Goal: Feedback & Contribution: Contribute content

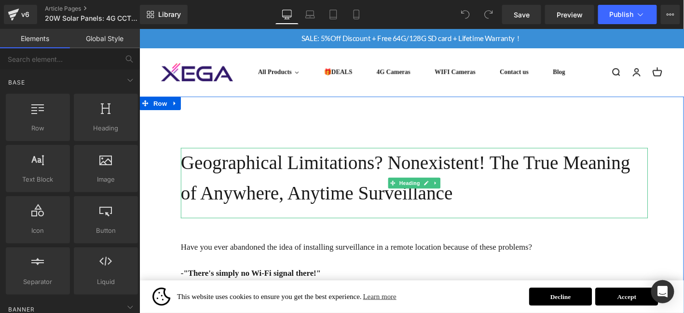
click at [494, 200] on h1 "Geographical Limitations? Nonexistent! The True Meaning of Anywhere, Anytime Su…" at bounding box center [433, 188] width 501 height 65
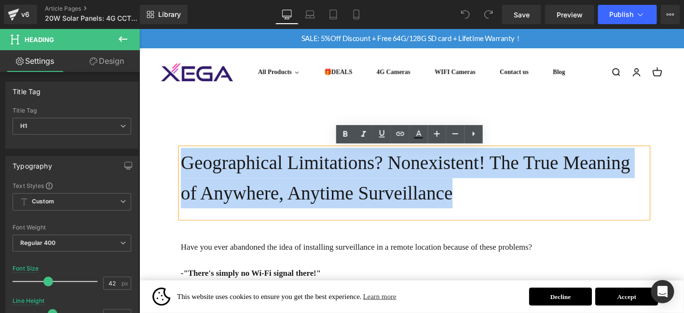
drag, startPoint x: 481, startPoint y: 211, endPoint x: 172, endPoint y: 171, distance: 311.8
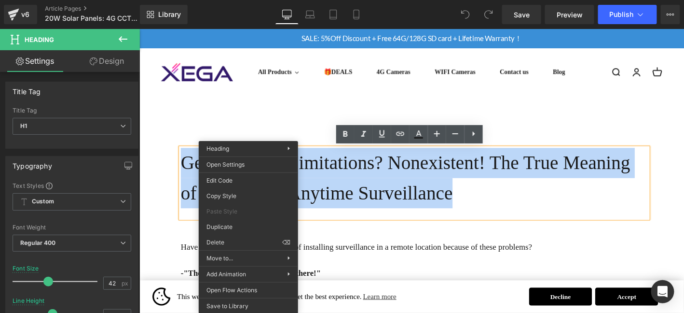
click at [410, 188] on h1 "Geographical Limitations? Nonexistent! The True Meaning of Anywhere, Anytime Su…" at bounding box center [433, 188] width 501 height 65
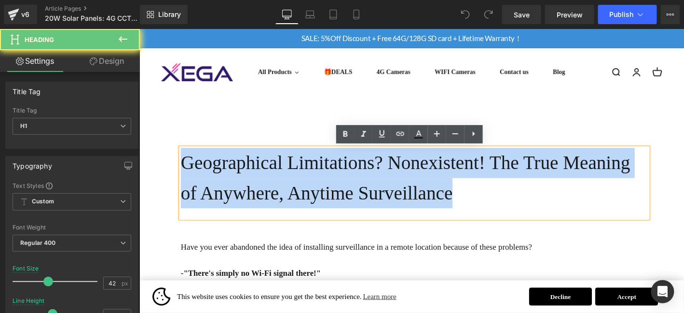
drag, startPoint x: 510, startPoint y: 209, endPoint x: 129, endPoint y: 154, distance: 384.5
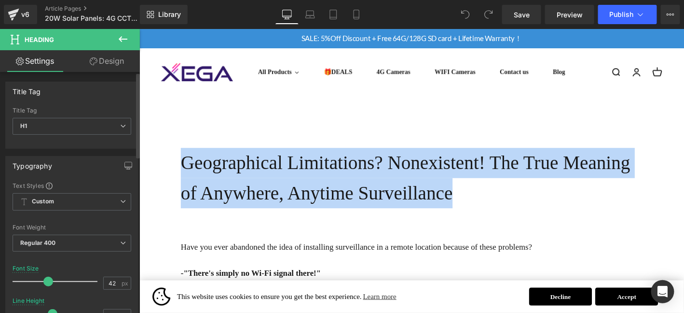
paste div
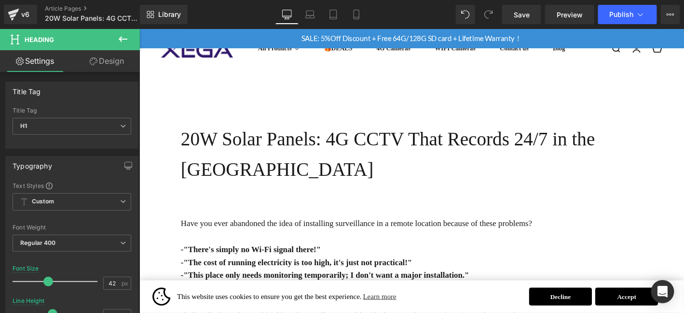
scroll to position [80, 0]
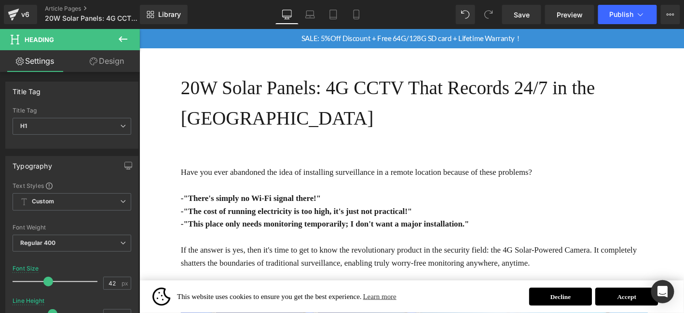
click at [259, 175] on p "Have you ever abandoned the idea of installing surveillance in a remote locatio…" at bounding box center [433, 230] width 501 height 111
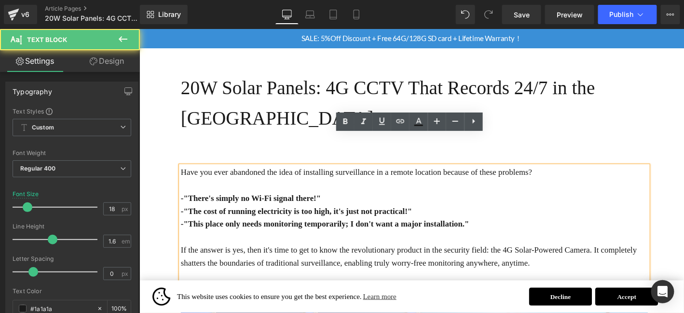
click at [259, 177] on span "Have you ever abandoned the idea of installing surveillance in a remote locatio…" at bounding box center [371, 182] width 377 height 10
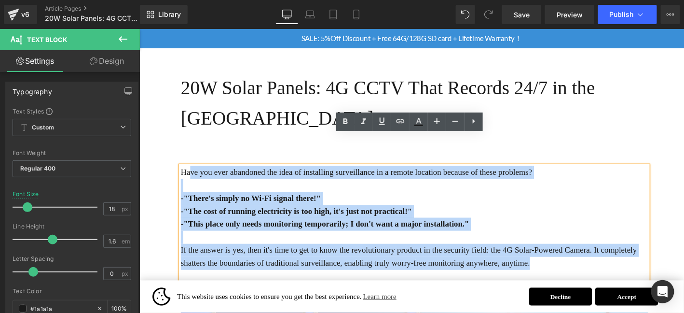
drag, startPoint x: 598, startPoint y: 256, endPoint x: 191, endPoint y: 150, distance: 421.2
click at [191, 175] on div "Have you ever abandoned the idea of installing surveillance in a remote locatio…" at bounding box center [433, 241] width 501 height 132
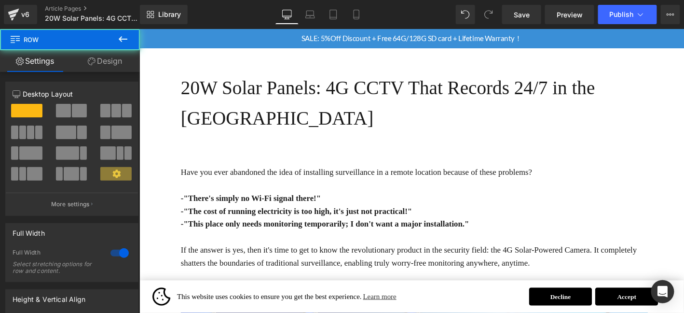
click at [184, 177] on span "Have you ever abandoned the idea of installing surveillance in a remote locatio…" at bounding box center [371, 182] width 377 height 10
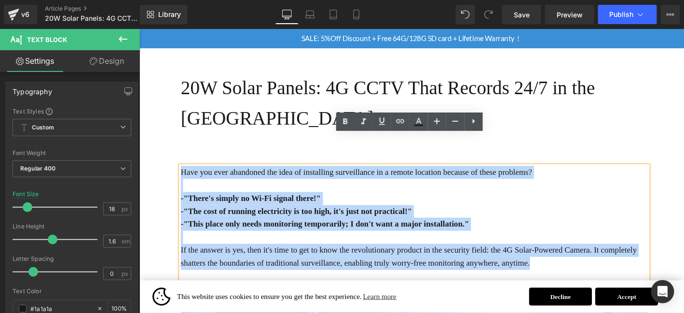
drag, startPoint x: 183, startPoint y: 148, endPoint x: 600, endPoint y: 255, distance: 430.8
click at [598, 257] on div "Have you ever abandoned the idea of installing surveillance in a remote locatio…" at bounding box center [433, 241] width 501 height 132
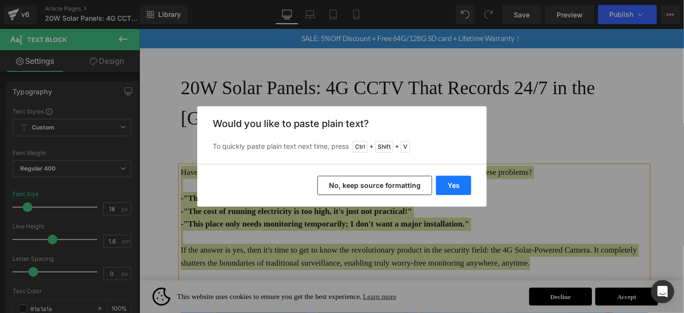
click at [458, 189] on button "Yes" at bounding box center [453, 185] width 35 height 19
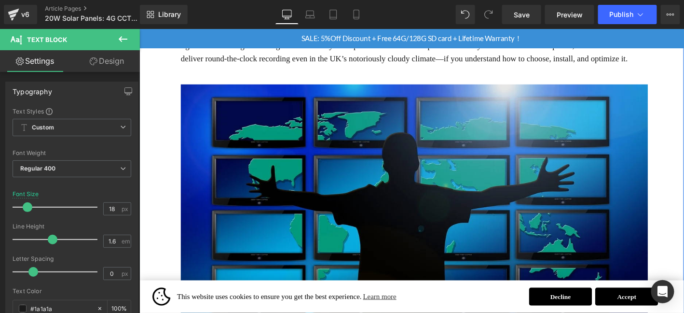
scroll to position [289, 0]
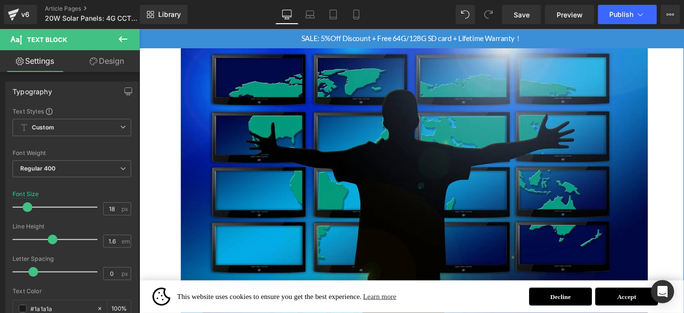
click at [472, 176] on img at bounding box center [433, 209] width 501 height 334
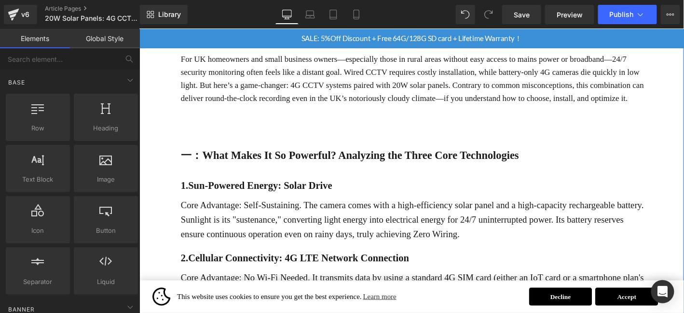
scroll to position [209, 0]
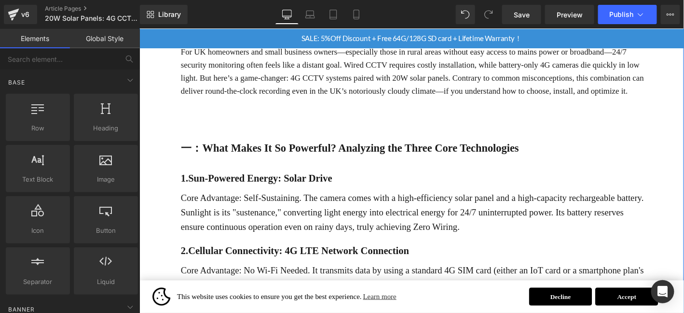
click at [230, 150] on strong "一：What Makes It So Powerful? Analyzing the Three Core Technologies" at bounding box center [364, 156] width 362 height 13
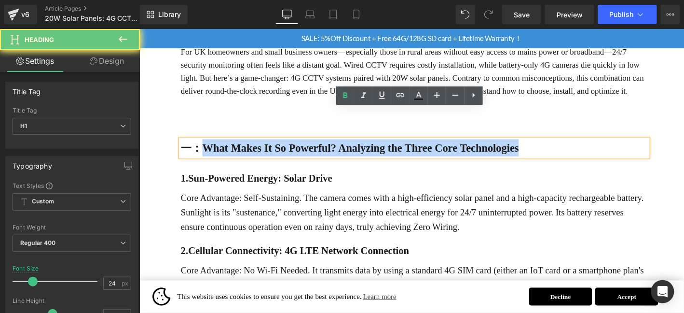
drag, startPoint x: 208, startPoint y: 122, endPoint x: 603, endPoint y: 126, distance: 395.6
click at [603, 147] on h1 "一：What Makes It So Powerful? Analyzing the Three Core Technologies" at bounding box center [433, 156] width 501 height 18
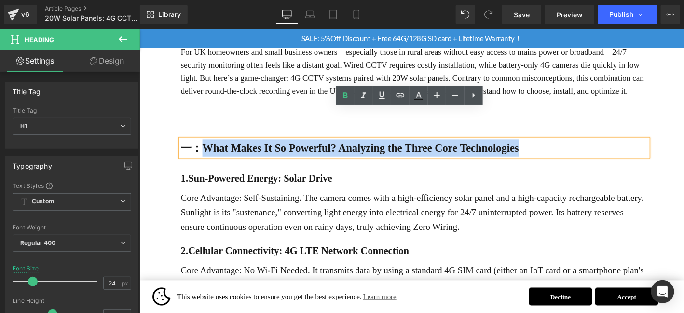
paste div
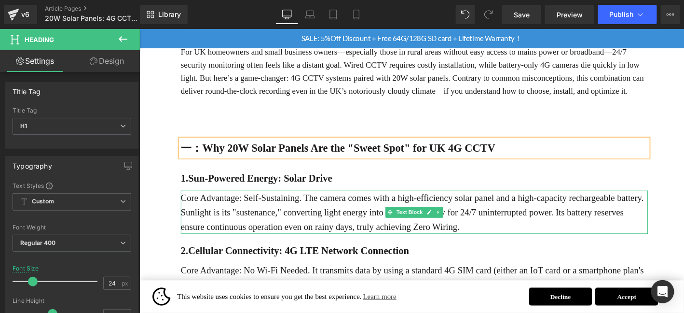
click at [288, 202] on p "Core Advantage: Self-Sustaining. The camera comes with a high-efficiency solar …" at bounding box center [433, 225] width 501 height 46
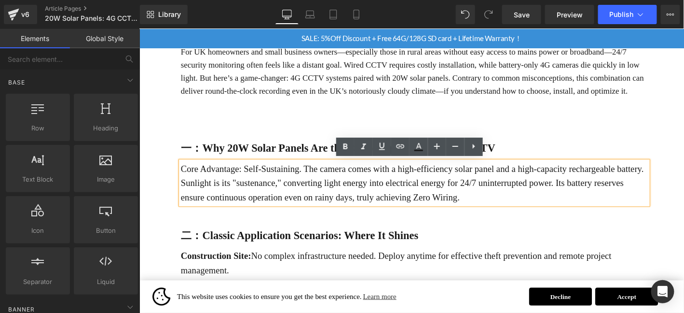
click at [270, 170] on p "Core Advantage: Self-Sustaining. The camera comes with a high-efficiency solar …" at bounding box center [433, 193] width 501 height 46
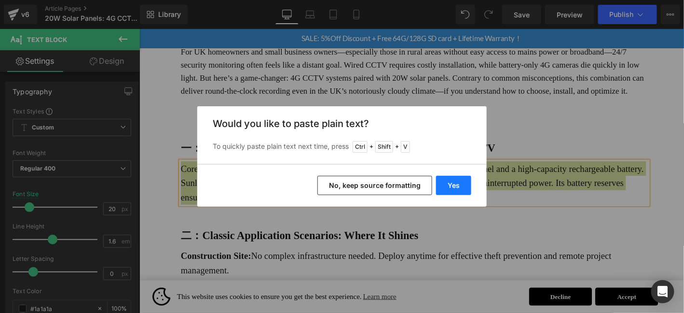
click at [465, 177] on button "Yes" at bounding box center [453, 185] width 35 height 19
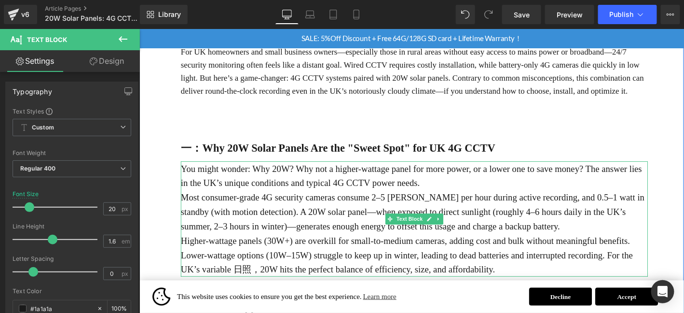
click at [460, 170] on p "You might wonder: Why 20W? Why not a higher-wattage panel for more power, or a …" at bounding box center [433, 185] width 501 height 31
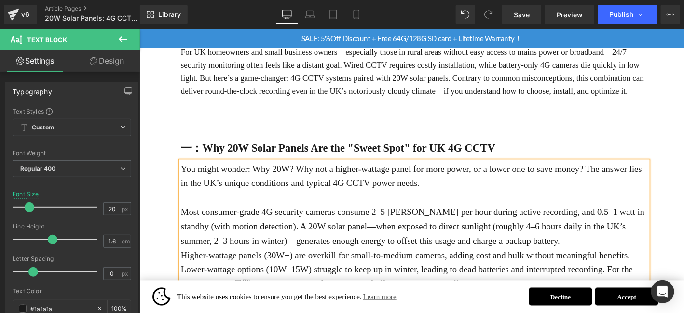
click at [581, 221] on p "Most consumer-grade 4G security cameras consume 2–5 [PERSON_NAME] per hour duri…" at bounding box center [433, 240] width 501 height 46
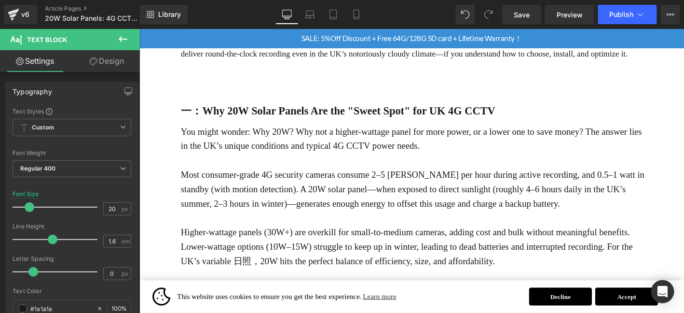
scroll to position [289, 0]
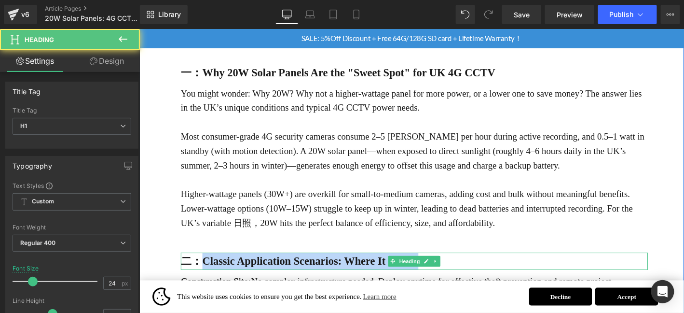
drag, startPoint x: 203, startPoint y: 246, endPoint x: 500, endPoint y: 248, distance: 297.1
click at [500, 268] on h1 "二：Classic Application Scenarios: Where It Shines" at bounding box center [433, 277] width 501 height 18
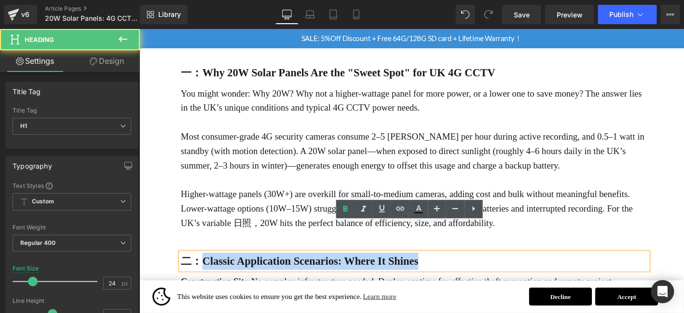
click at [236, 271] on b "二：Classic Application Scenarios: Where It Shines" at bounding box center [310, 277] width 255 height 13
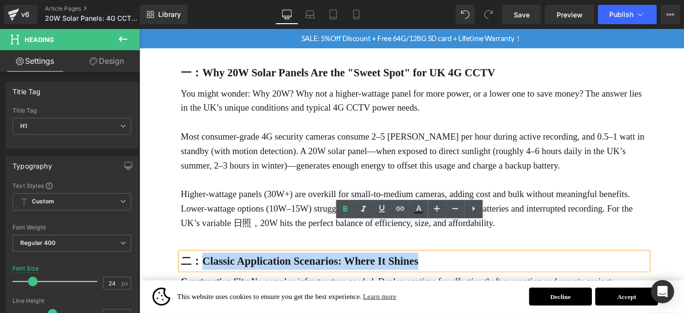
drag, startPoint x: 205, startPoint y: 243, endPoint x: 523, endPoint y: 251, distance: 318.5
click at [523, 268] on h1 "二：Classic Application Scenarios: Where It Shines" at bounding box center [433, 277] width 501 height 18
paste div
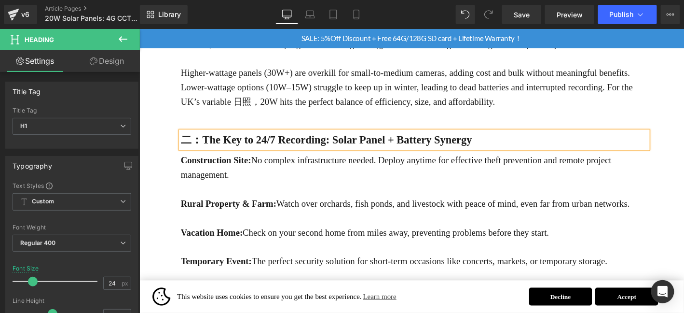
scroll to position [450, 0]
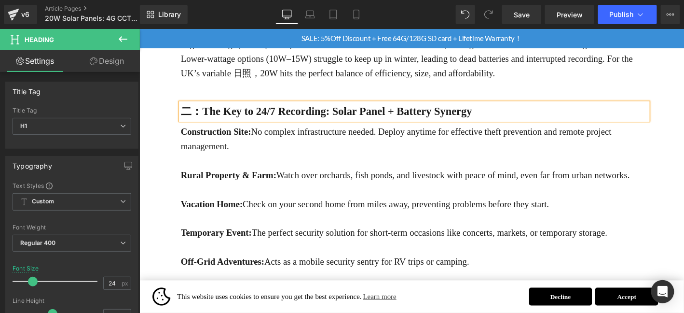
click at [258, 208] on p "Vacation Home: Check on your second home from miles away, preventing problems b…" at bounding box center [433, 215] width 501 height 15
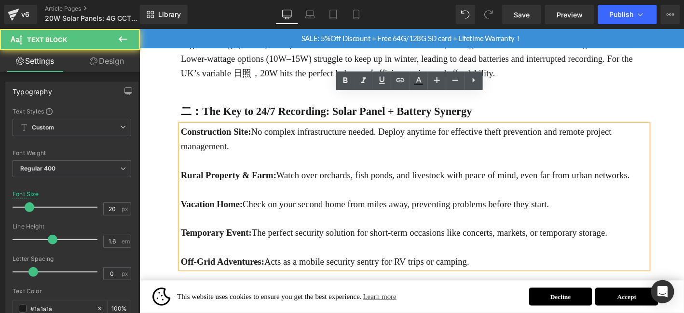
drag, startPoint x: 539, startPoint y: 247, endPoint x: 183, endPoint y: 106, distance: 383.0
click at [183, 131] on div "Construction Site: No complex infrastructure needed. Deploy anytime for effecti…" at bounding box center [433, 208] width 501 height 154
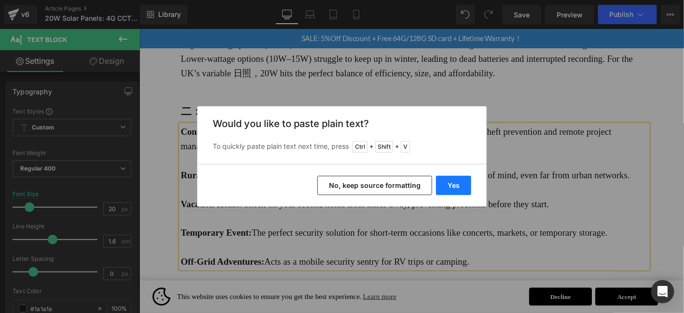
click at [445, 193] on button "Yes" at bounding box center [453, 185] width 35 height 19
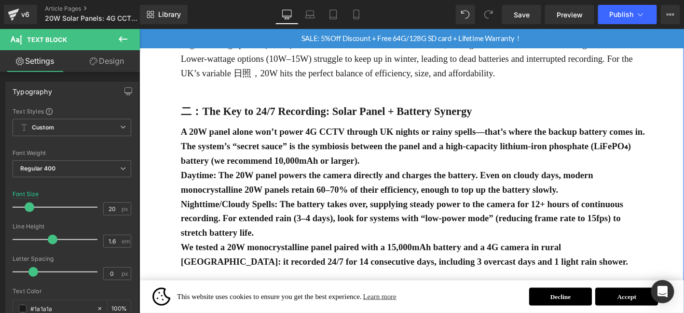
click at [589, 257] on b "We tested a 20W monocrystalline panel paired with a 15,000mAh battery and a 4G …" at bounding box center [422, 270] width 479 height 26
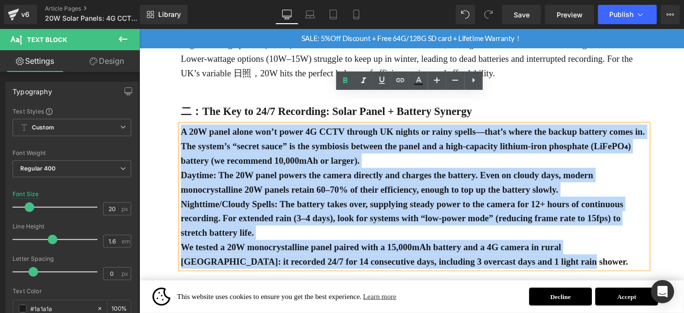
drag, startPoint x: 565, startPoint y: 247, endPoint x: 178, endPoint y: 104, distance: 412.5
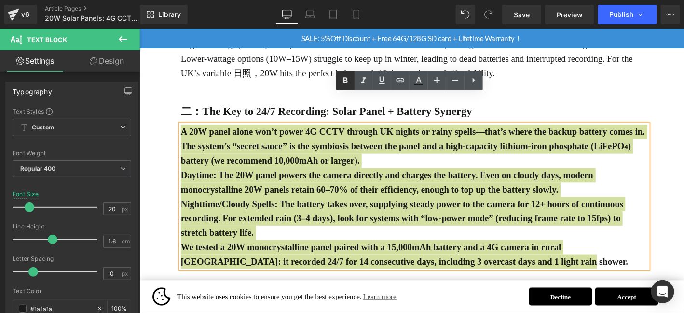
click at [350, 79] on icon at bounding box center [346, 81] width 12 height 12
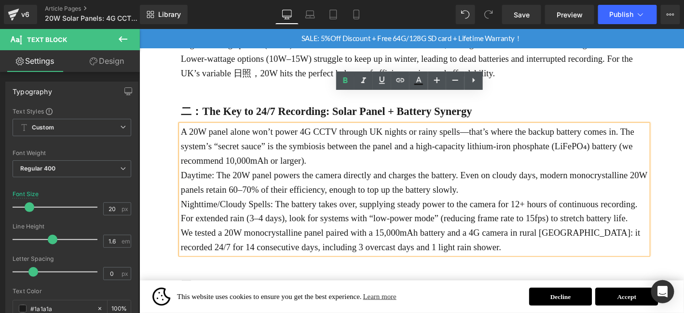
click at [392, 131] on p "A 20W panel alone won’t power 4G CCTV through UK nights or rainy spells—that’s …" at bounding box center [433, 154] width 501 height 46
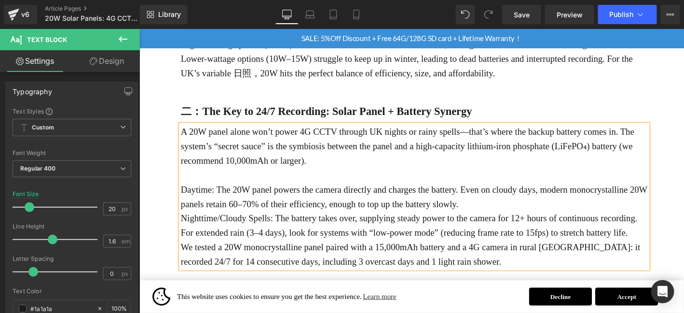
click at [512, 192] on p "Daytime: The 20W panel powers the camera directly and charges the battery. Even…" at bounding box center [433, 207] width 501 height 31
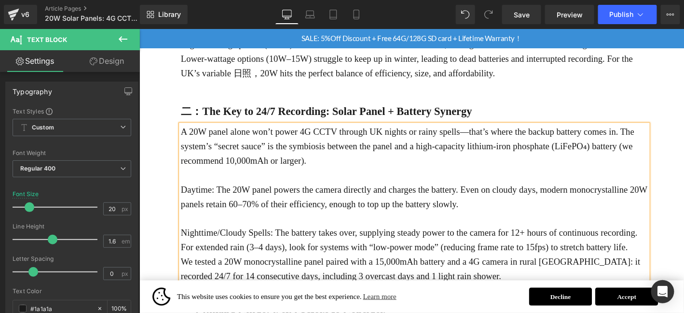
click at [670, 239] on p "Nighttime/Cloudy Spells: The battery takes over, supplying steady power to the …" at bounding box center [433, 254] width 501 height 31
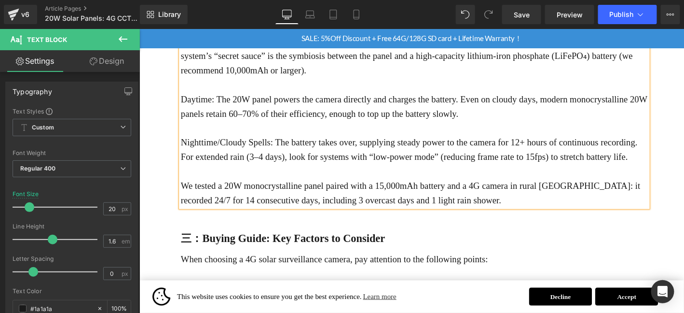
scroll to position [562, 0]
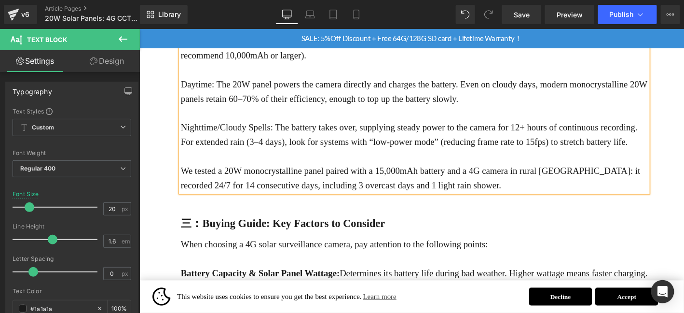
click at [218, 231] on b "三：Buying Guide: Key Factors to Consider" at bounding box center [292, 237] width 219 height 13
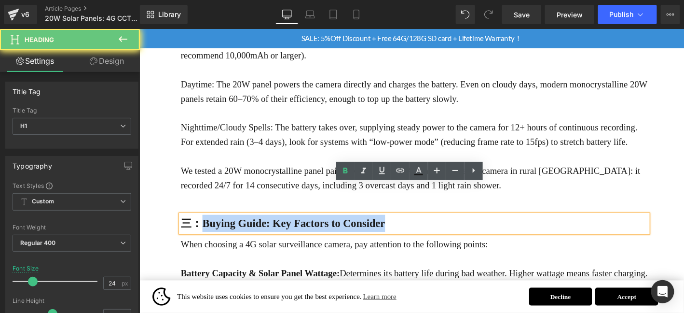
drag, startPoint x: 205, startPoint y: 204, endPoint x: 520, endPoint y: 233, distance: 316.4
click at [520, 233] on div "20W Solar Panels: 4G CCTV That Records 24/7 in the [GEOGRAPHIC_DATA] Heading Fo…" at bounding box center [433, 196] width 501 height 1255
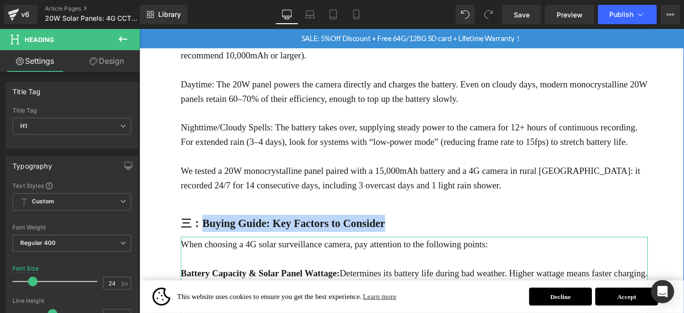
paste div
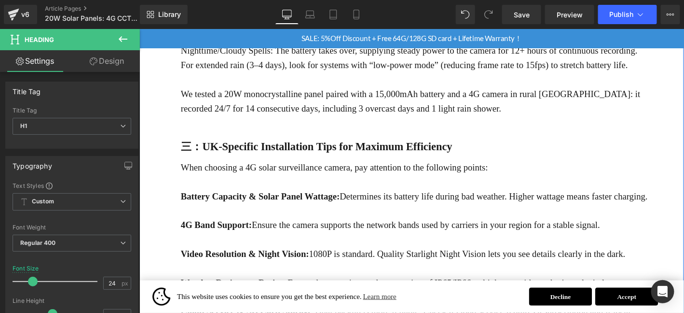
scroll to position [675, 0]
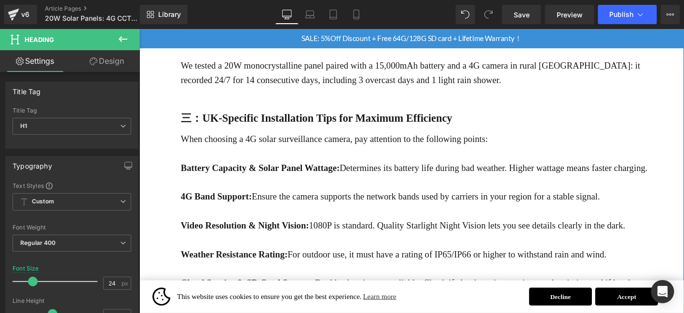
click at [327, 200] on p "4G Band Support: Ensure the camera supports the network bands used by carriers …" at bounding box center [433, 207] width 501 height 15
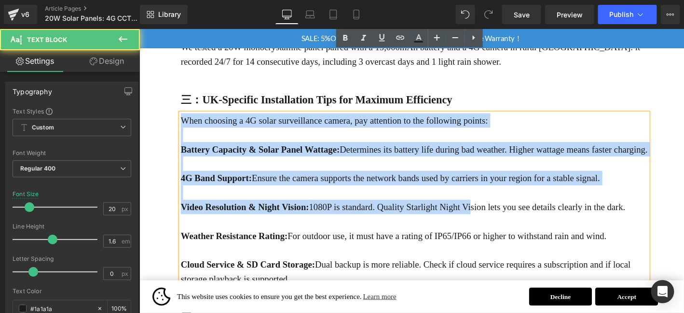
scroll to position [772, 0]
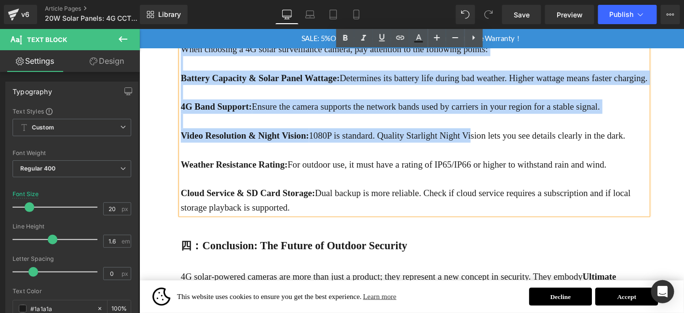
drag, startPoint x: 183, startPoint y: 113, endPoint x: 498, endPoint y: 205, distance: 328.5
click at [497, 205] on div "When choosing a 4G solar surveillance camera, pay attention to the following po…" at bounding box center [433, 134] width 501 height 185
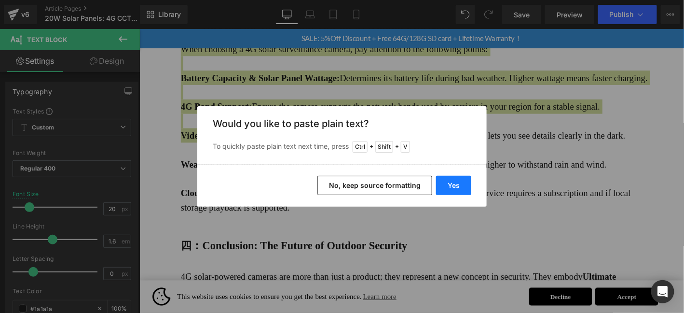
click at [450, 186] on button "Yes" at bounding box center [453, 185] width 35 height 19
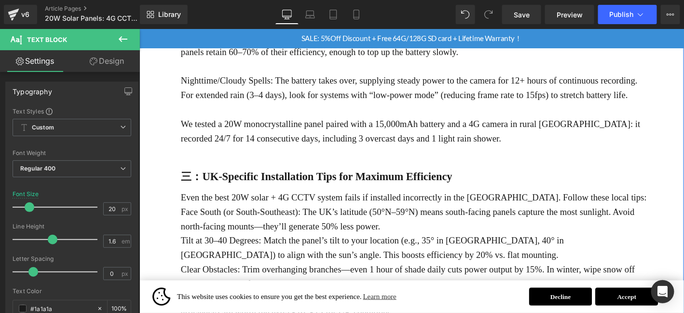
scroll to position [611, 0]
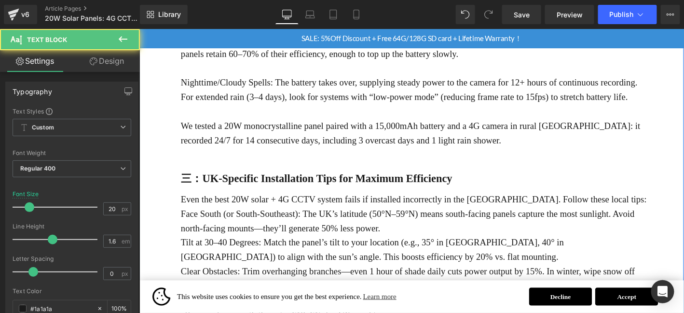
click at [642, 203] on p "Even the best 20W solar + 4G CCTV system fails if installed incorrectly in the …" at bounding box center [433, 210] width 501 height 15
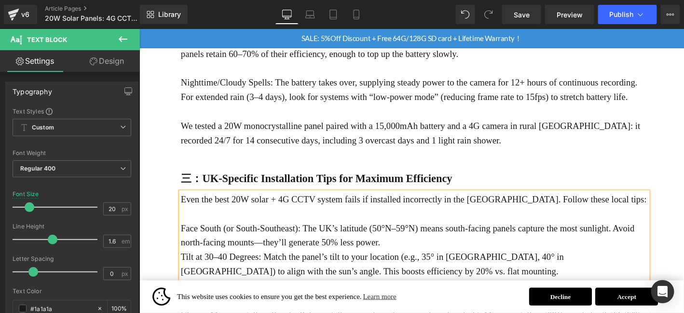
click at [448, 234] on p "Face South (or South-Southeast): The UK’s latitude (50°N–59°N) means south-faci…" at bounding box center [433, 249] width 501 height 31
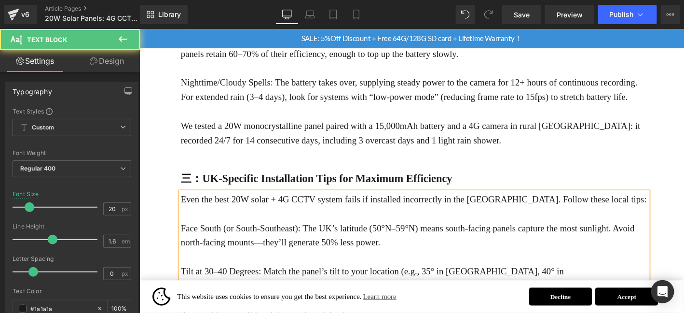
click at [433, 280] on p "Tilt at 30–40 Degrees: Match the panel’s tilt to your location (e.g., 35° in [G…" at bounding box center [433, 295] width 501 height 31
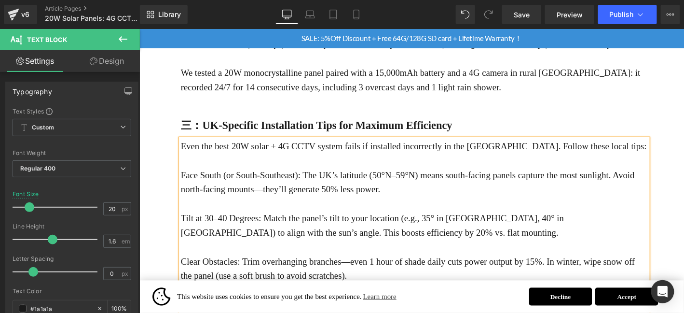
scroll to position [675, 0]
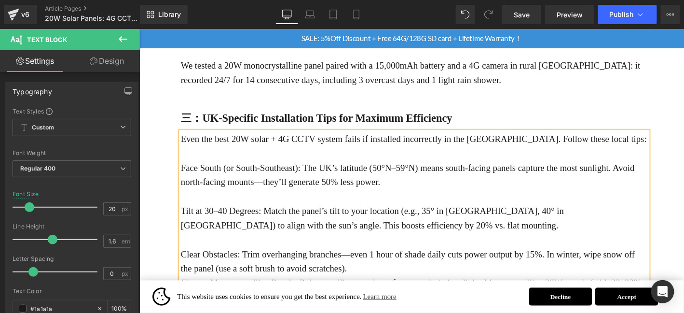
click at [401, 262] on p "Clear Obstacles: Trim overhanging branches—even 1 hour of shade daily cuts powe…" at bounding box center [433, 277] width 501 height 31
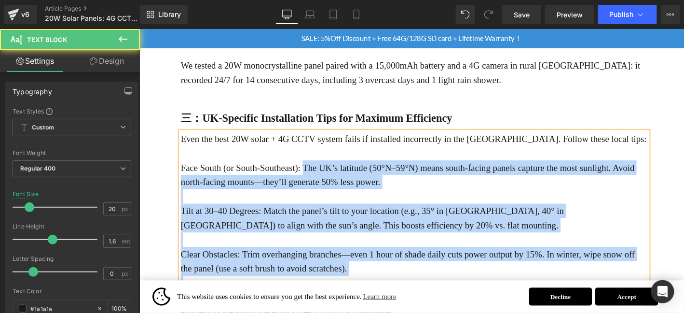
drag, startPoint x: 313, startPoint y: 147, endPoint x: 181, endPoint y: 138, distance: 132.5
click at [183, 138] on div "Even the best 20W solar + 4G CCTV system fails if installed incorrectly in the …" at bounding box center [433, 238] width 501 height 201
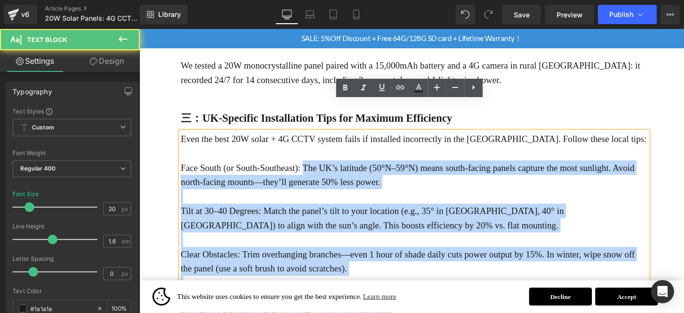
click at [184, 169] on p "Face South (or South-Southeast): The UK’s latitude (50°N–59°N) means south-faci…" at bounding box center [433, 184] width 501 height 31
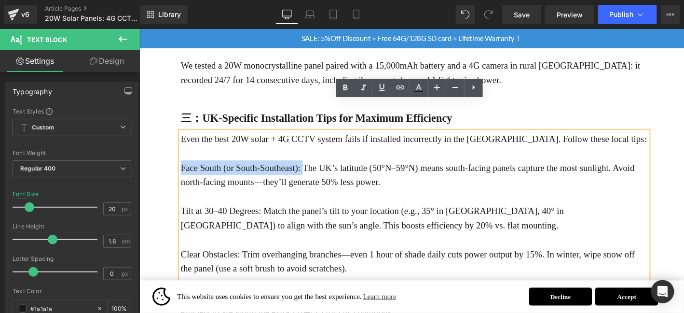
drag, startPoint x: 182, startPoint y: 140, endPoint x: 312, endPoint y: 143, distance: 129.3
click at [312, 169] on p "Face South (or South-Southeast): The UK’s latitude (50°N–59°N) means south-faci…" at bounding box center [433, 184] width 501 height 31
drag, startPoint x: 348, startPoint y: 86, endPoint x: 339, endPoint y: 93, distance: 12.1
click at [348, 86] on icon at bounding box center [346, 88] width 12 height 12
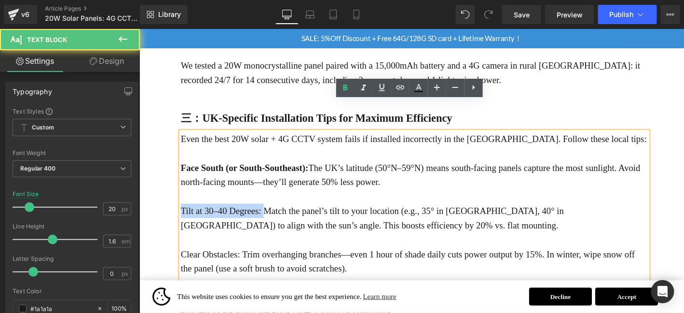
drag, startPoint x: 182, startPoint y: 189, endPoint x: 272, endPoint y: 189, distance: 89.7
click at [272, 216] on p "Tilt at 30–40 Degrees: Match the panel’s tilt to your location (e.g., 35° in [G…" at bounding box center [433, 231] width 501 height 31
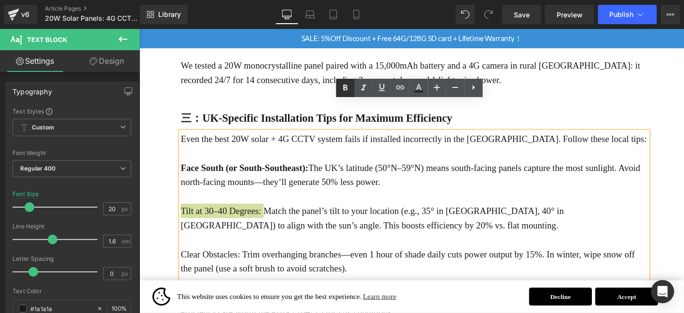
click at [349, 86] on icon at bounding box center [346, 88] width 12 height 12
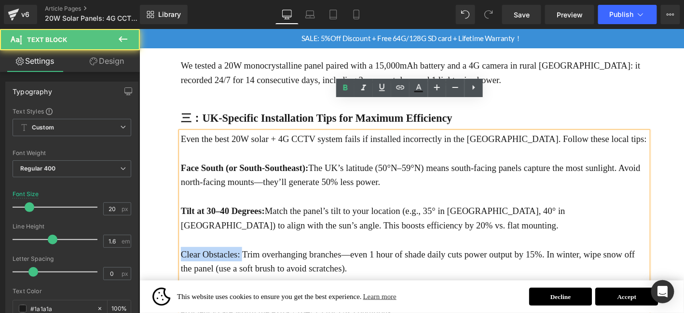
drag, startPoint x: 182, startPoint y: 232, endPoint x: 248, endPoint y: 233, distance: 65.6
click at [248, 262] on p "Clear Obstacles: Trim overhanging branches—even 1 hour of shade daily cuts powe…" at bounding box center [433, 277] width 501 height 31
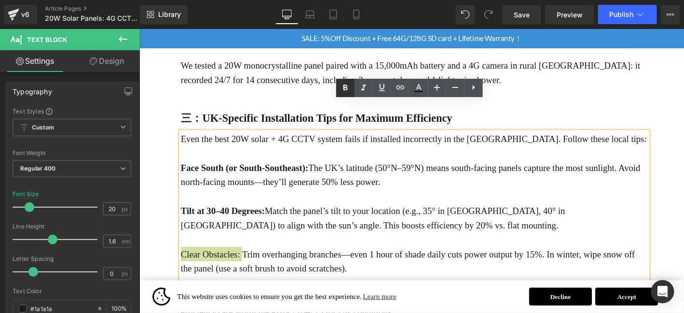
click at [342, 89] on icon at bounding box center [346, 88] width 12 height 12
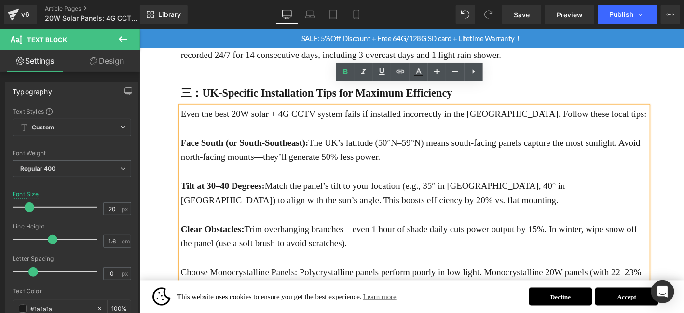
scroll to position [707, 0]
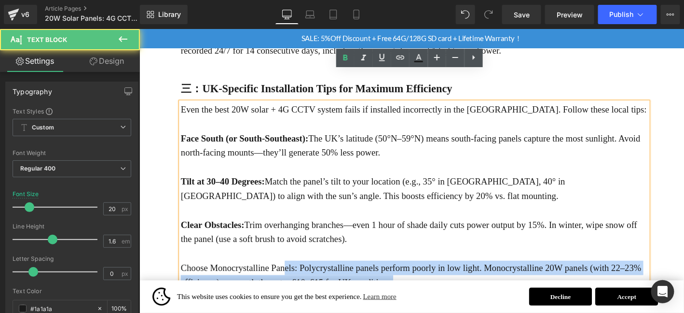
drag, startPoint x: 180, startPoint y: 249, endPoint x: 292, endPoint y: 250, distance: 111.9
click at [292, 250] on div "Even the best 20W solar + 4G CCTV system fails if installed incorrectly in the …" at bounding box center [433, 207] width 501 height 201
click at [314, 276] on p "Choose Monocrystalline Panels: Polycrystalline panels perform poorly in low lig…" at bounding box center [433, 291] width 501 height 31
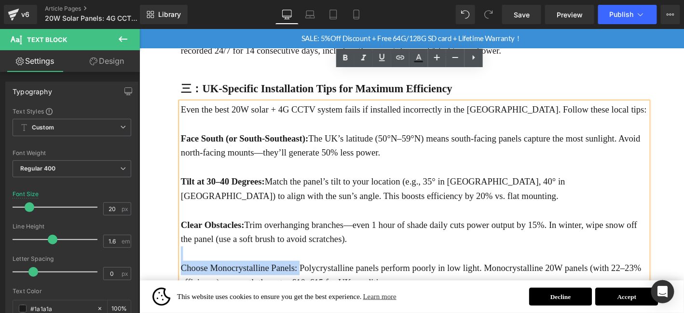
drag, startPoint x: 308, startPoint y: 252, endPoint x: 190, endPoint y: 242, distance: 119.1
click at [190, 242] on div "Even the best 20W solar + 4G CCTV system fails if installed incorrectly in the …" at bounding box center [433, 207] width 501 height 201
drag, startPoint x: 350, startPoint y: 54, endPoint x: 351, endPoint y: 62, distance: 7.7
click at [350, 54] on icon at bounding box center [346, 58] width 12 height 12
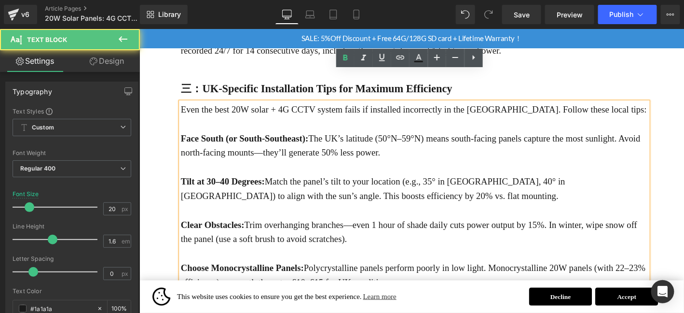
click at [492, 215] on p at bounding box center [433, 222] width 501 height 15
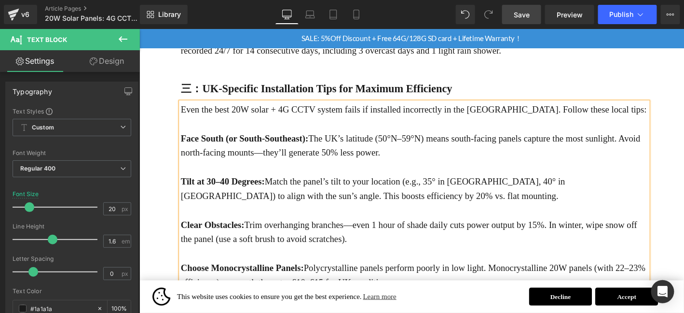
click at [527, 14] on span "Save" at bounding box center [522, 15] width 16 height 10
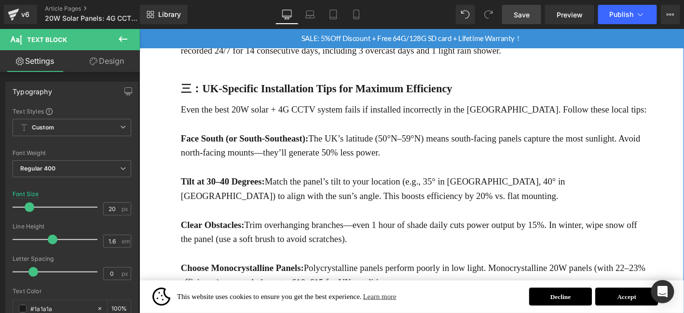
click at [684, 186] on div "20W Solar Panels: 4G CCTV That Records 24/7 in the [GEOGRAPHIC_DATA] Heading Fo…" at bounding box center [431, 89] width 584 height 1390
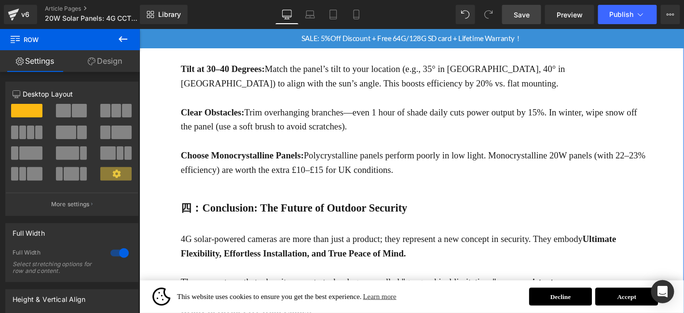
scroll to position [884, 0]
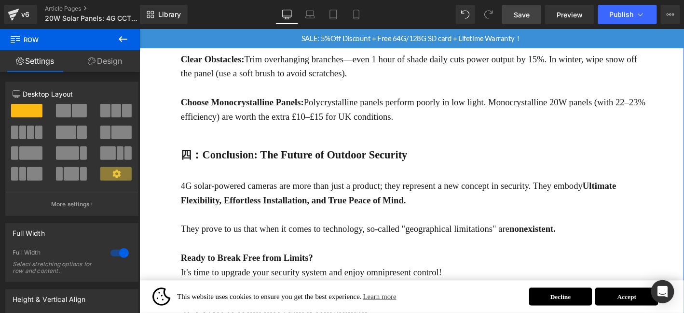
click at [211, 157] on b "四：Conclusion: The Future of Outdoor Security" at bounding box center [304, 163] width 243 height 13
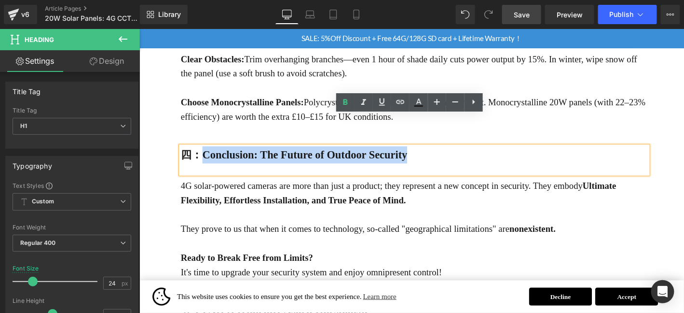
drag, startPoint x: 203, startPoint y: 131, endPoint x: 453, endPoint y: 122, distance: 250.5
click at [453, 154] on h1 "四：Conclusion: The Future of Outdoor Security" at bounding box center [433, 163] width 501 height 18
paste div
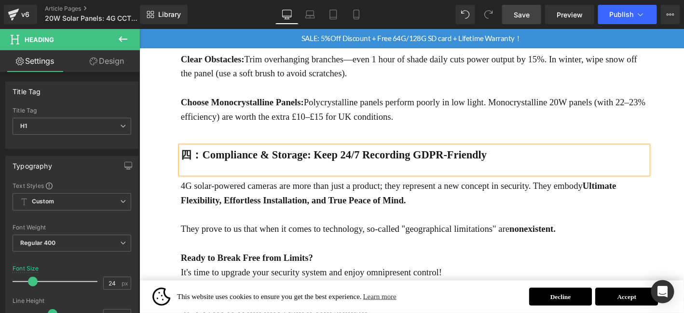
click at [239, 157] on b "四：Compliance & Storage: Keep 24/7 Recording GDPR-Friendly" at bounding box center [347, 163] width 328 height 13
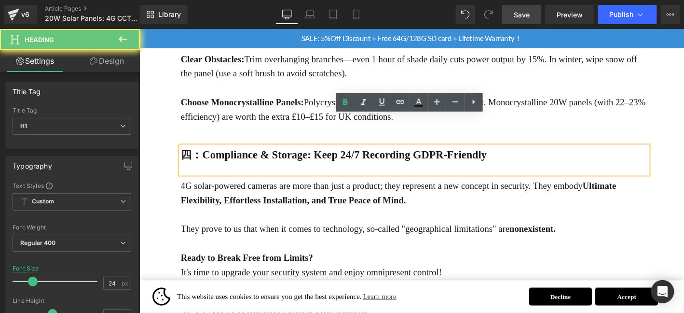
click at [207, 173] on div at bounding box center [433, 178] width 501 height 11
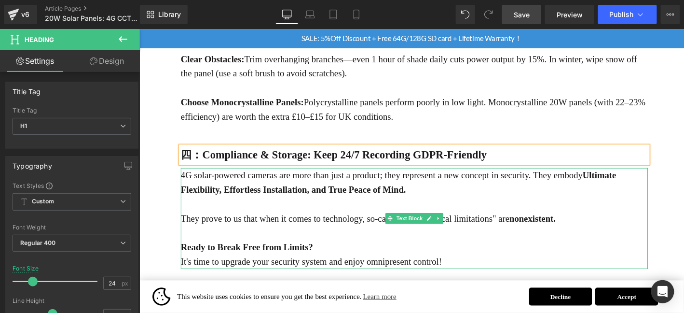
drag, startPoint x: 281, startPoint y: 167, endPoint x: 171, endPoint y: 157, distance: 110.0
click at [282, 180] on strong "Ultimate Flexibility, Effortless Installation, and True Peace of Mind." at bounding box center [416, 193] width 467 height 26
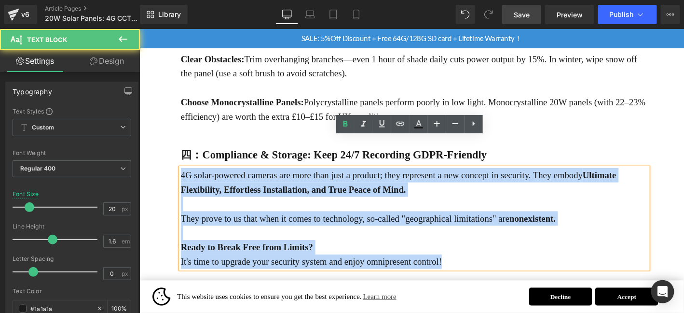
drag, startPoint x: 183, startPoint y: 152, endPoint x: 495, endPoint y: 247, distance: 326.7
click at [497, 249] on div "4G solar-powered cameras are more than just a product; they represent a new con…" at bounding box center [433, 232] width 501 height 108
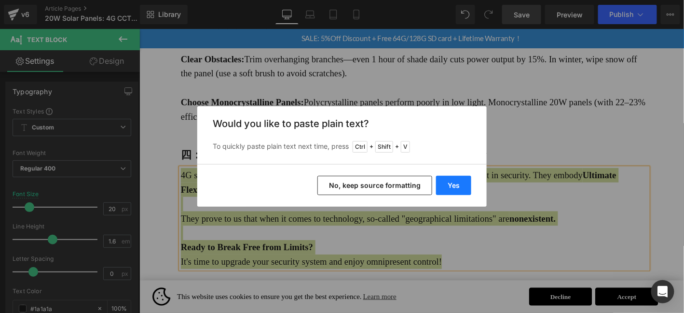
click at [455, 184] on button "Yes" at bounding box center [453, 185] width 35 height 19
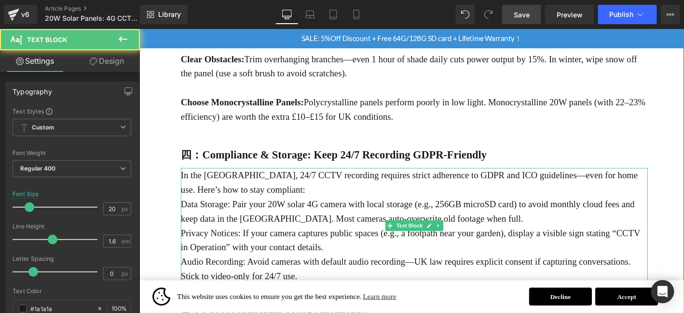
click at [297, 178] on p "In the [GEOGRAPHIC_DATA], 24/7 CCTV recording requires strict adherence to GDPR…" at bounding box center [433, 193] width 501 height 31
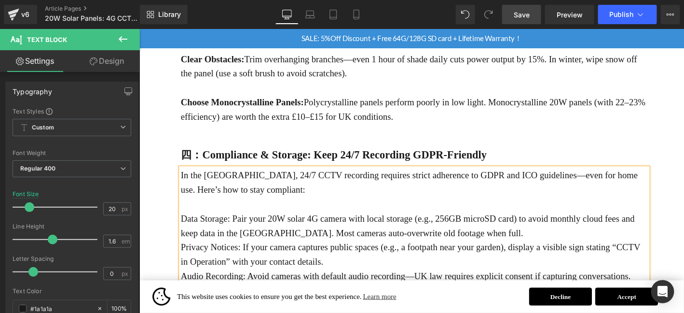
click at [553, 224] on p "Data Storage: Pair your 20W solar 4G camera with local storage (e.g., 256GB mic…" at bounding box center [433, 239] width 501 height 31
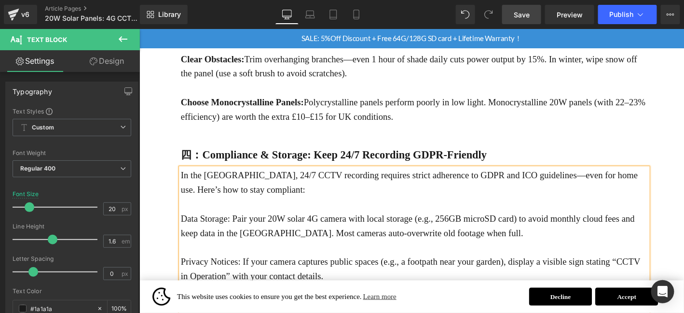
click at [374, 301] on p "Audio Recording: Avoid cameras with default audio recording—UK law requires exp…" at bounding box center [433, 316] width 501 height 31
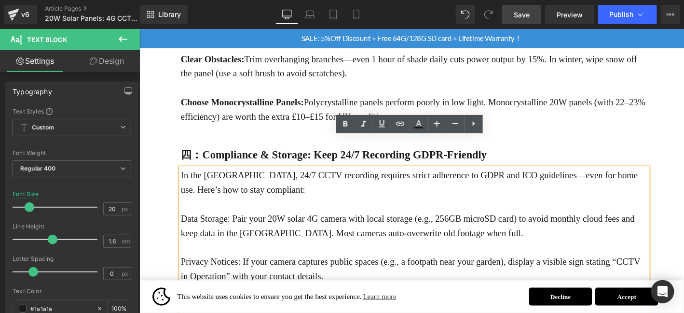
click at [354, 270] on p "Privacy Notices: If your camera captures public spaces (e.g., a footpath near y…" at bounding box center [433, 285] width 501 height 31
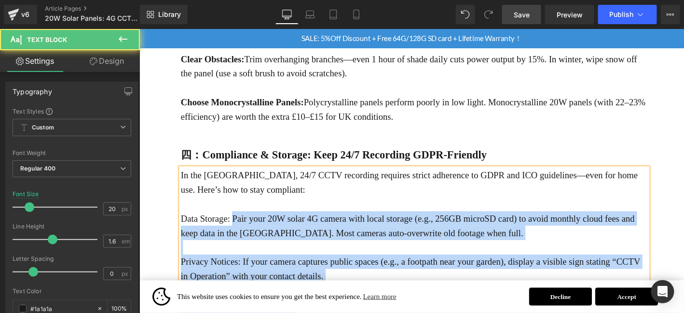
drag, startPoint x: 237, startPoint y: 196, endPoint x: 181, endPoint y: 200, distance: 56.1
click at [183, 200] on div "In the [GEOGRAPHIC_DATA], 24/7 CCTV recording requires strict adherence to GDPR…" at bounding box center [433, 263] width 501 height 170
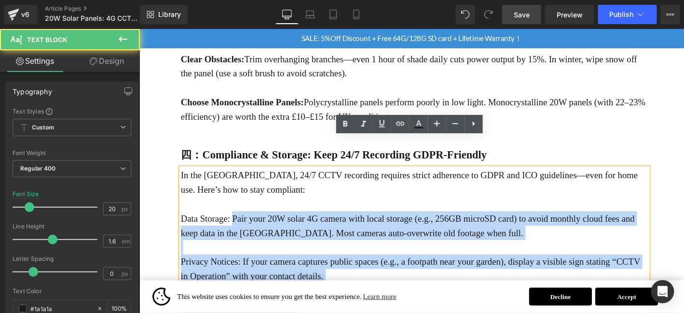
click at [183, 198] on div "In the [GEOGRAPHIC_DATA], 24/7 CCTV recording requires strict adherence to GDPR…" at bounding box center [433, 263] width 501 height 170
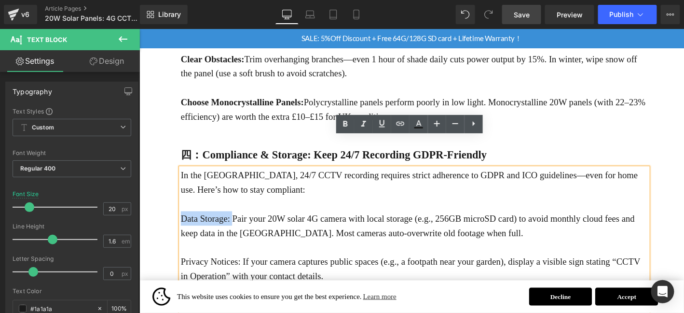
drag, startPoint x: 237, startPoint y: 200, endPoint x: 183, endPoint y: 196, distance: 53.7
click at [183, 224] on p "Data Storage: Pair your 20W solar 4G camera with local storage (e.g., 256GB mic…" at bounding box center [433, 239] width 501 height 31
click at [353, 127] on link at bounding box center [345, 124] width 18 height 18
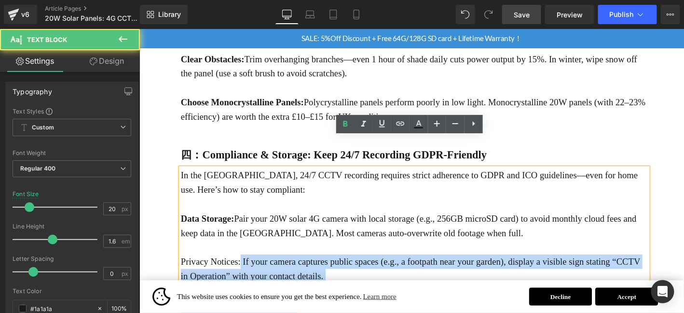
drag, startPoint x: 246, startPoint y: 244, endPoint x: 181, endPoint y: 242, distance: 65.1
click at [183, 242] on div "In the [GEOGRAPHIC_DATA], 24/7 CCTV recording requires strict adherence to GDPR…" at bounding box center [433, 263] width 501 height 170
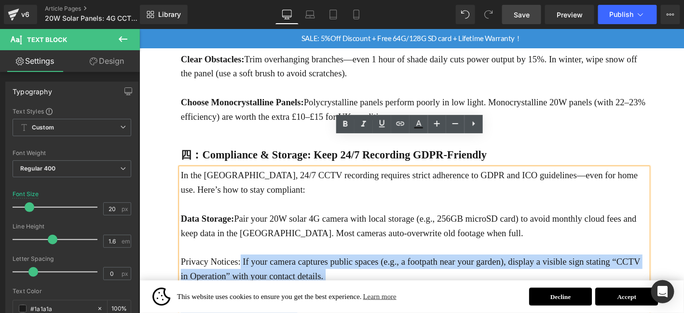
click at [215, 270] on p "Privacy Notices: If your camera captures public spaces (e.g., a footpath near y…" at bounding box center [433, 285] width 501 height 31
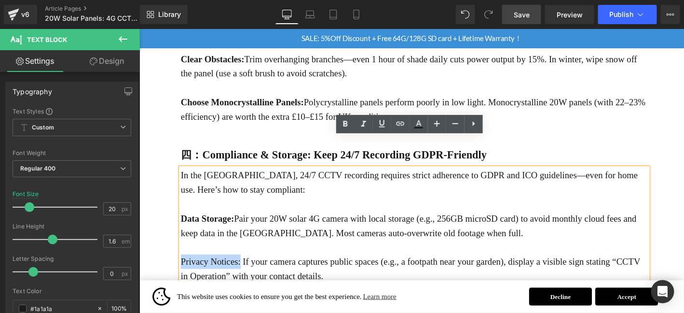
drag, startPoint x: 247, startPoint y: 246, endPoint x: 182, endPoint y: 243, distance: 64.7
click at [183, 270] on p "Privacy Notices: If your camera captures public spaces (e.g., a footpath near y…" at bounding box center [433, 285] width 501 height 31
click at [346, 122] on icon at bounding box center [345, 124] width 4 height 6
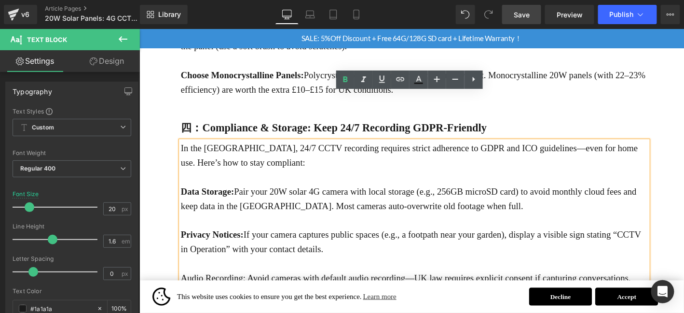
scroll to position [932, 0]
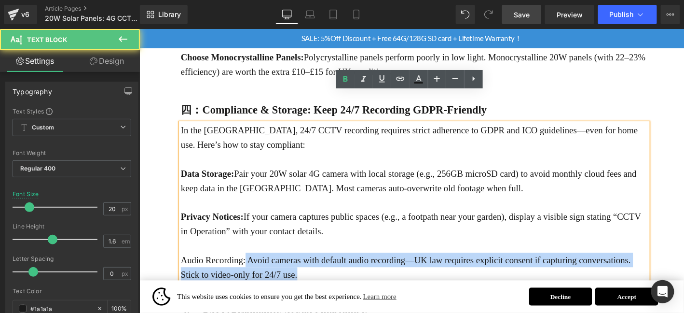
drag, startPoint x: 252, startPoint y: 244, endPoint x: 181, endPoint y: 244, distance: 70.9
click at [183, 244] on div "In the [GEOGRAPHIC_DATA], 24/7 CCTV recording requires strict adherence to GDPR…" at bounding box center [433, 214] width 501 height 170
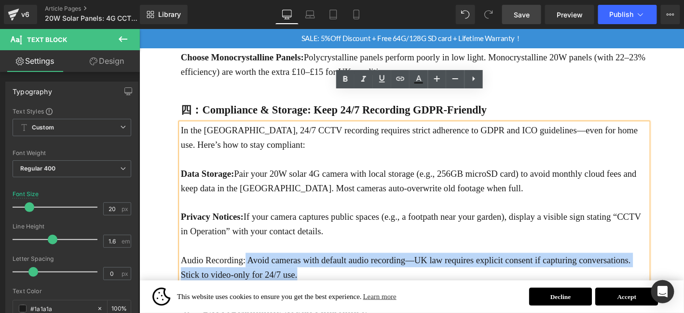
click at [206, 268] on p "Audio Recording: Avoid cameras with default audio recording—UK law requires exp…" at bounding box center [433, 283] width 501 height 31
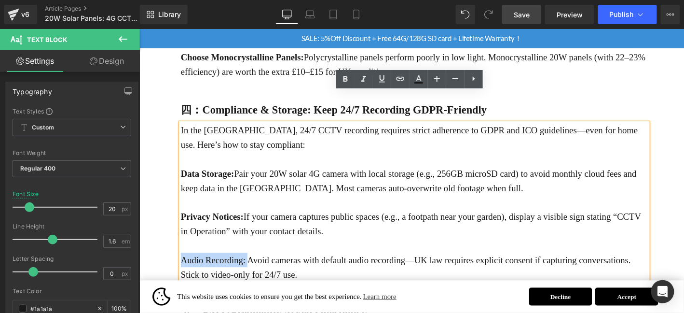
drag, startPoint x: 253, startPoint y: 244, endPoint x: 185, endPoint y: 243, distance: 68.0
click at [185, 268] on p "Audio Recording: Avoid cameras with default audio recording—UK law requires exp…" at bounding box center [433, 283] width 501 height 31
click at [354, 80] on link at bounding box center [345, 79] width 18 height 18
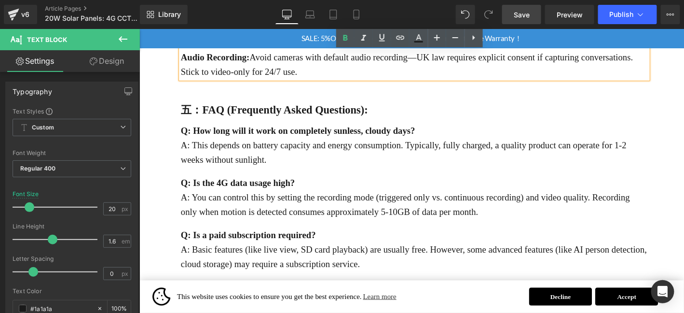
scroll to position [1109, 0]
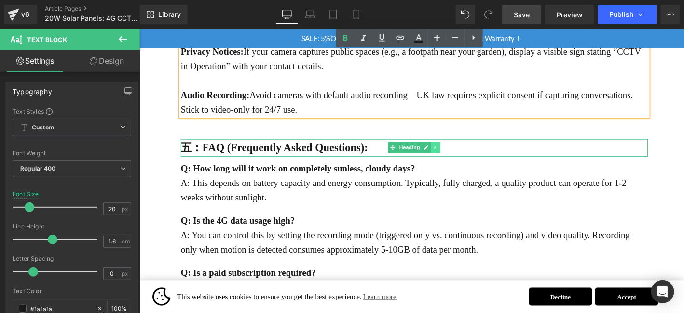
click at [454, 152] on icon at bounding box center [456, 155] width 5 height 6
click at [450, 150] on link at bounding box center [452, 156] width 10 height 12
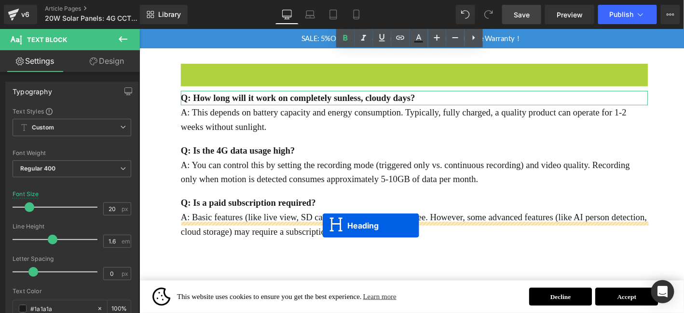
drag, startPoint x: 422, startPoint y: 171, endPoint x: 335, endPoint y: 239, distance: 109.9
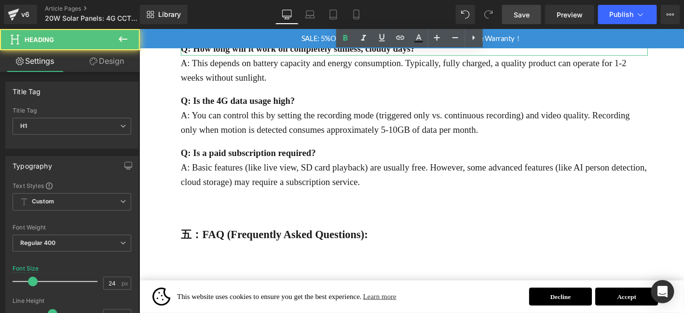
scroll to position [1185, 0]
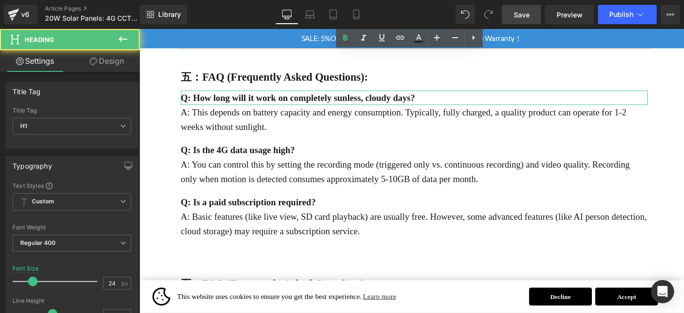
click at [220, 295] on b "五：FAQ (Frequently Asked Questions):" at bounding box center [283, 301] width 201 height 13
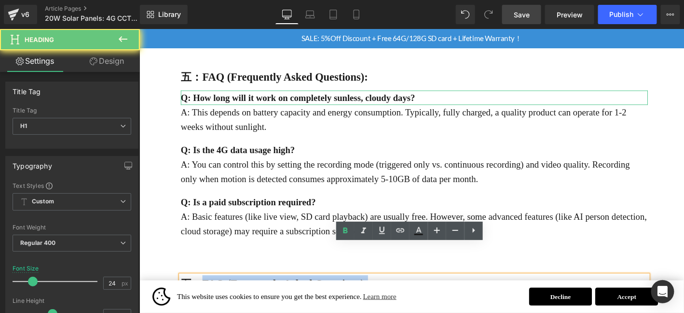
drag, startPoint x: 205, startPoint y: 269, endPoint x: 510, endPoint y: 265, distance: 304.9
click at [510, 292] on h1 "五：FAQ (Frequently Asked Questions):" at bounding box center [433, 301] width 501 height 18
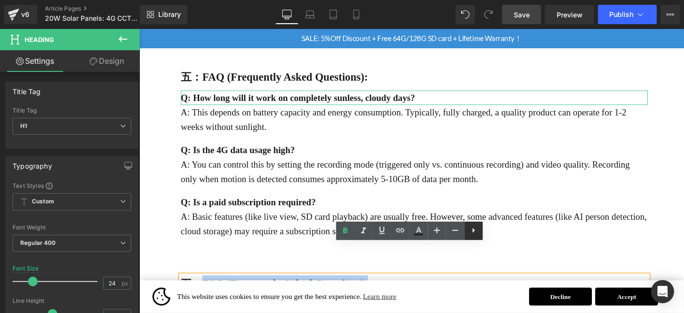
paste div
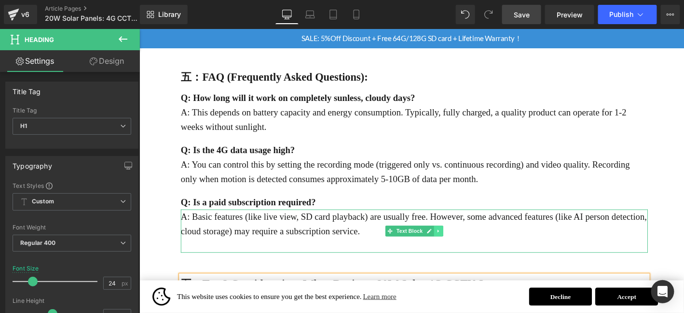
click at [461, 242] on icon at bounding box center [459, 245] width 5 height 6
click at [454, 242] on icon at bounding box center [454, 244] width 5 height 5
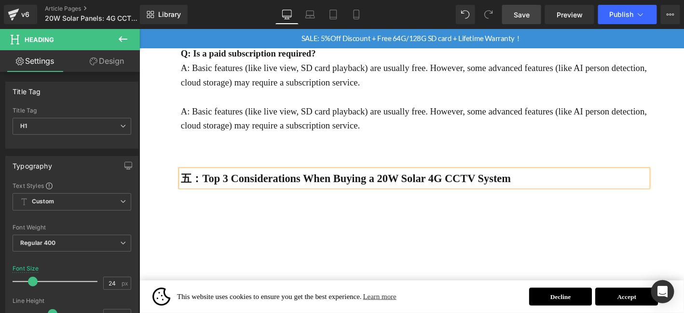
scroll to position [1353, 0]
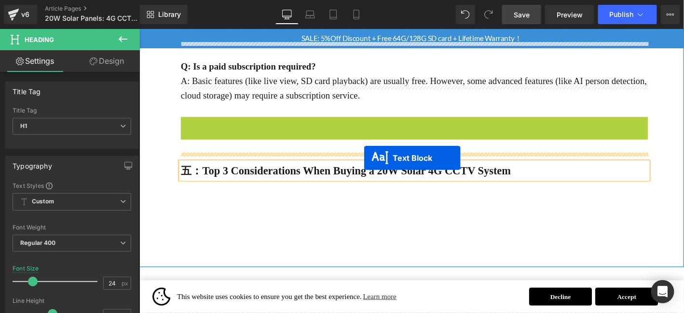
drag, startPoint x: 421, startPoint y: 92, endPoint x: 358, endPoint y: 28, distance: 89.0
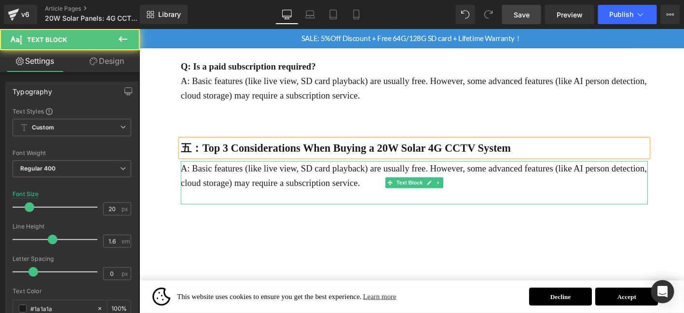
scroll to position [1306, 0]
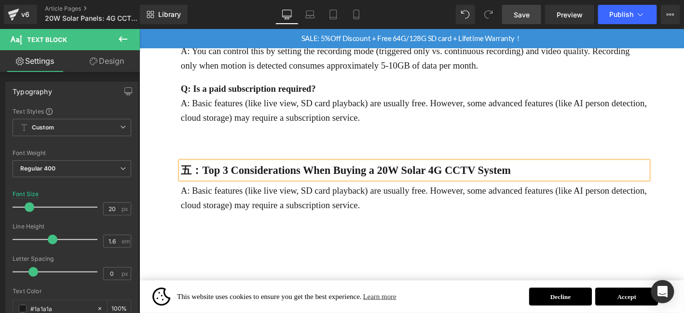
click at [366, 225] on p at bounding box center [433, 232] width 501 height 15
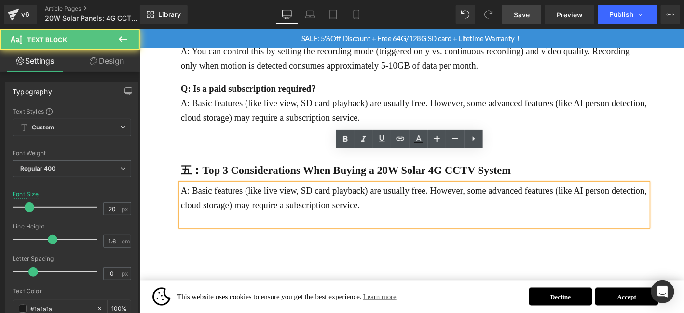
click at [370, 194] on p "A: Basic features (like live view, SD card playback) are usually free. However,…" at bounding box center [433, 209] width 501 height 31
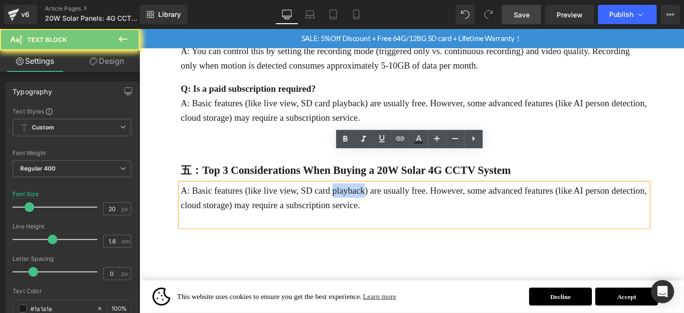
click at [371, 194] on p "A: Basic features (like live view, SD card playback) are usually free. However,…" at bounding box center [433, 209] width 501 height 31
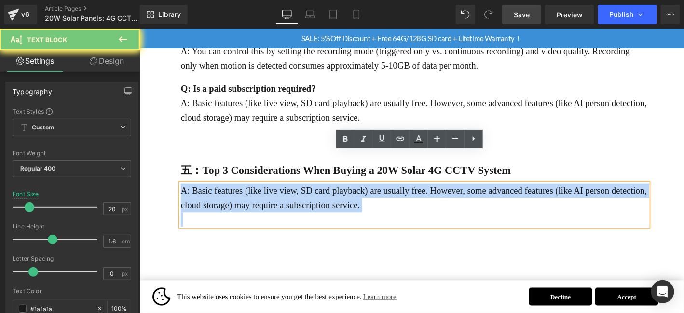
click at [371, 194] on p "A: Basic features (like live view, SD card playback) are usually free. However,…" at bounding box center [433, 209] width 501 height 31
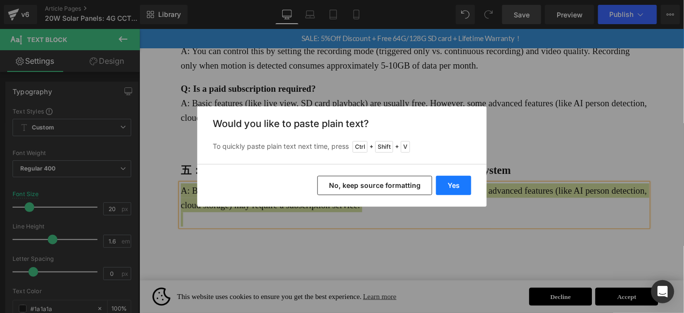
click at [452, 187] on button "Yes" at bounding box center [453, 185] width 35 height 19
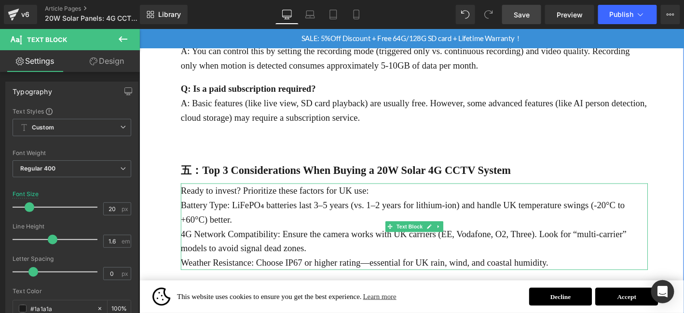
click at [438, 194] on p "Ready to invest? Prioritize these factors for UK use:" at bounding box center [433, 201] width 501 height 15
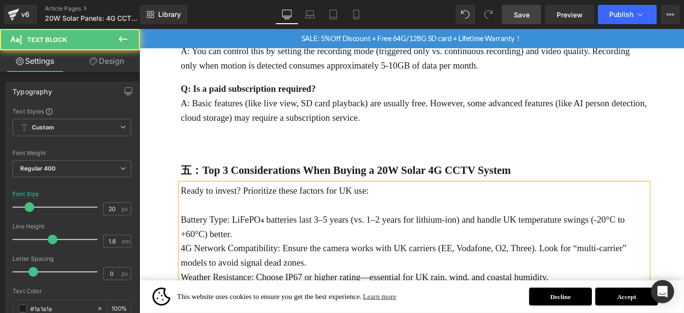
click at [337, 225] on p "Battery Type: LiFePO₄ batteries last 3–5 years (vs. 1–2 years for lithium-ion) …" at bounding box center [433, 240] width 501 height 31
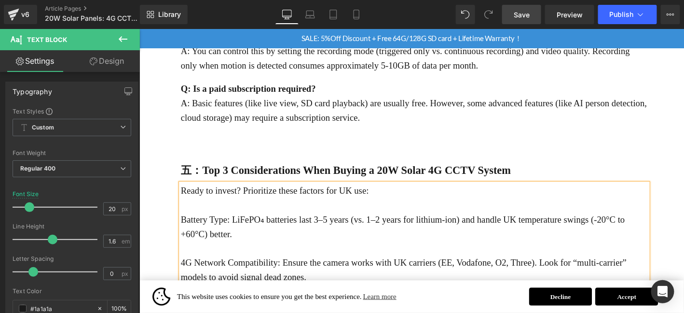
click at [354, 271] on p "4G Network Compatibility: Ensure the camera works with UK carriers (EE, Vodafon…" at bounding box center [433, 286] width 501 height 31
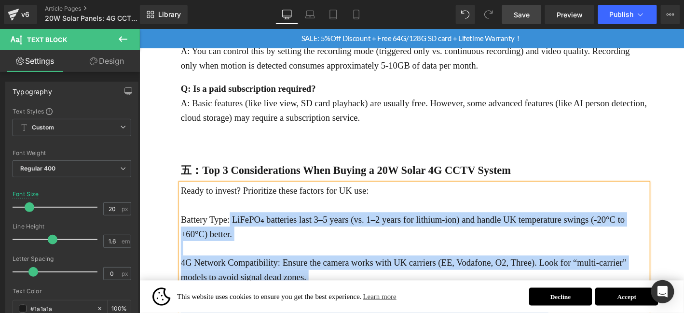
drag, startPoint x: 235, startPoint y: 197, endPoint x: 181, endPoint y: 194, distance: 54.6
click at [183, 194] on div "Ready to invest? Prioritize these factors for UK use: Battery Type: LiFePO₄ ba…" at bounding box center [433, 263] width 501 height 139
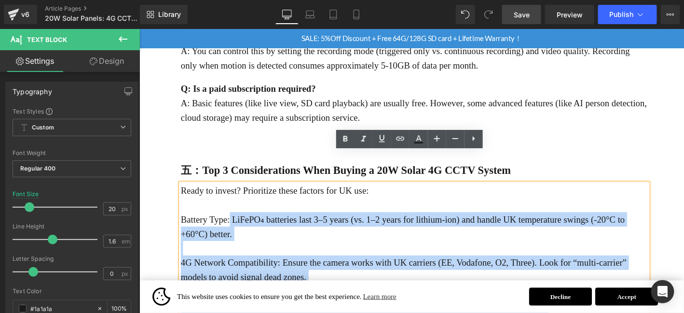
click at [193, 225] on p "Battery Type: LiFePO₄ batteries last 3–5 years (vs. 1–2 years for lithium-ion) …" at bounding box center [433, 240] width 501 height 31
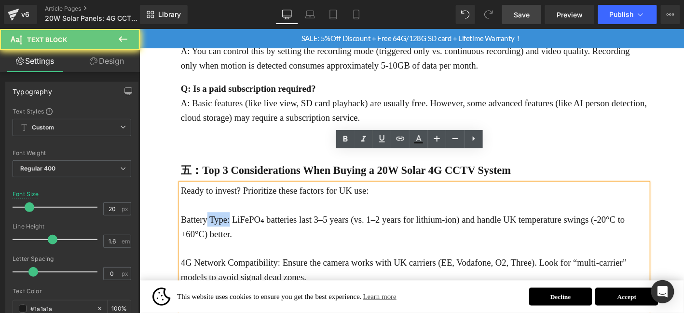
drag, startPoint x: 235, startPoint y: 202, endPoint x: 186, endPoint y: 197, distance: 49.4
click at [193, 225] on p "Battery Type: LiFePO₄ batteries last 3–5 years (vs. 1–2 years for lithium-ion) …" at bounding box center [433, 240] width 501 height 31
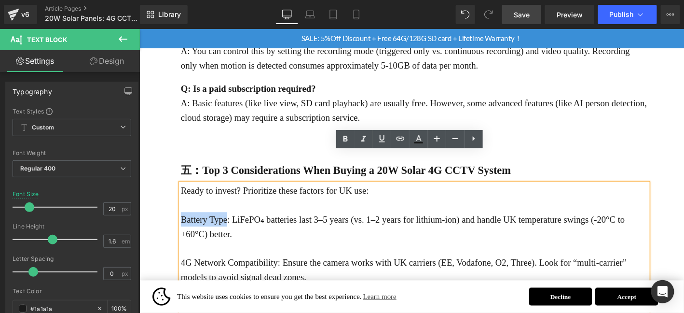
drag, startPoint x: 181, startPoint y: 196, endPoint x: 230, endPoint y: 200, distance: 48.8
click at [230, 225] on p "Battery Type: LiFePO₄ batteries last 3–5 years (vs. 1–2 years for lithium-ion) …" at bounding box center [433, 240] width 501 height 31
click at [348, 143] on icon at bounding box center [346, 139] width 12 height 12
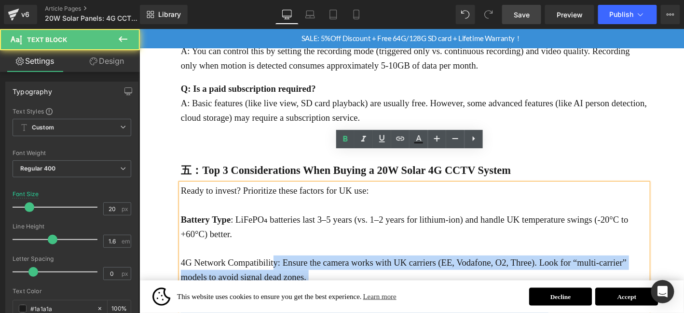
drag, startPoint x: 181, startPoint y: 246, endPoint x: 283, endPoint y: 244, distance: 101.8
click at [283, 244] on div "Ready to invest? Prioritize these factors for UK use: Battery Type : LiFePO₄ b…" at bounding box center [433, 263] width 501 height 139
click at [283, 271] on p "4G Network Compatibility: Ensure the camera works with UK carriers (EE, Vodafon…" at bounding box center [433, 286] width 501 height 31
click at [292, 271] on p "4G Network Compatibility: Ensure the camera works with UK carriers (EE, Vodafon…" at bounding box center [433, 286] width 501 height 31
drag, startPoint x: 182, startPoint y: 247, endPoint x: 256, endPoint y: 244, distance: 74.4
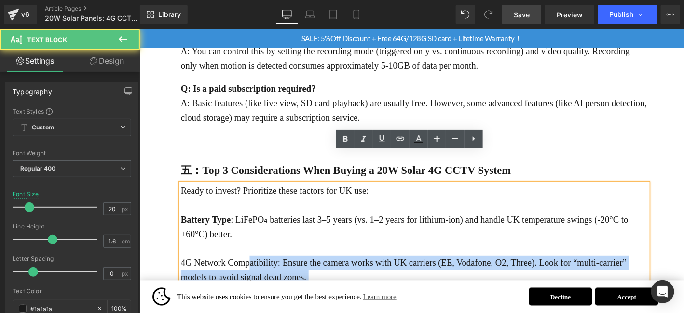
click at [256, 244] on div "Ready to invest? Prioritize these factors for UK use: Battery Type : LiFePO₄ b…" at bounding box center [433, 263] width 501 height 139
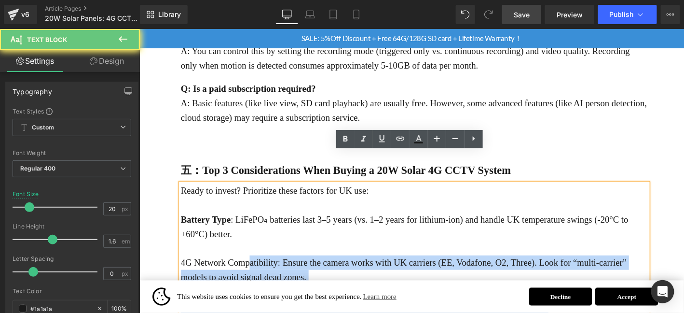
click at [256, 271] on p "4G Network Compatibility: Ensure the camera works with UK carriers (EE, Vodafon…" at bounding box center [433, 286] width 501 height 31
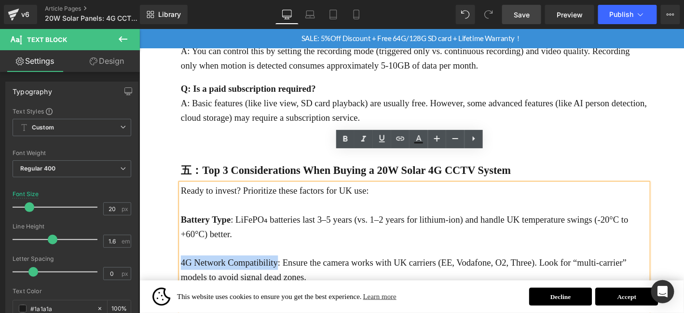
drag, startPoint x: 287, startPoint y: 242, endPoint x: 184, endPoint y: 244, distance: 102.8
click at [184, 271] on p "4G Network Compatibility: Ensure the camera works with UK carriers (EE, Vodafon…" at bounding box center [433, 286] width 501 height 31
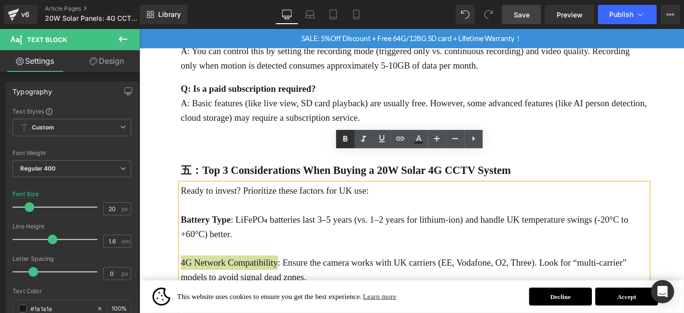
click at [341, 139] on icon at bounding box center [346, 139] width 12 height 12
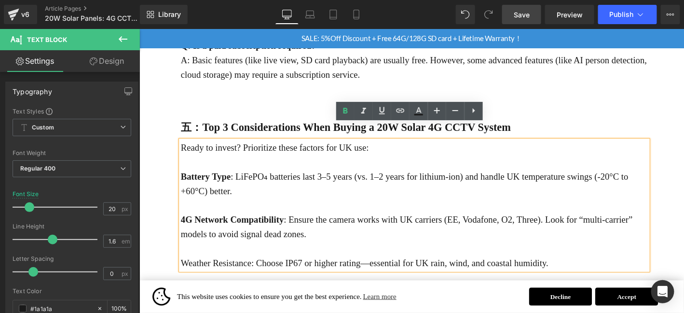
scroll to position [1354, 0]
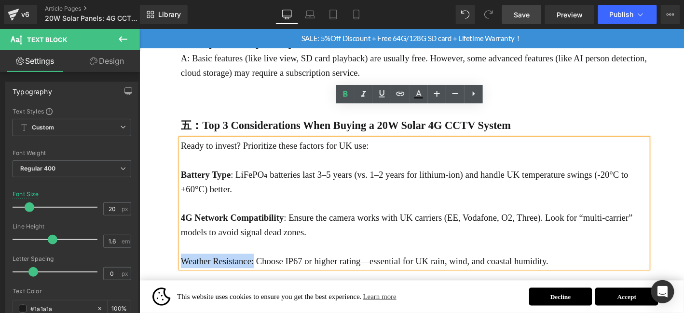
drag, startPoint x: 260, startPoint y: 246, endPoint x: 186, endPoint y: 247, distance: 74.3
click at [186, 269] on p "Weather Resistance: Choose IP67 or higher rating—essential for UK rain, wind, a…" at bounding box center [433, 276] width 501 height 15
click at [351, 93] on icon at bounding box center [346, 94] width 12 height 12
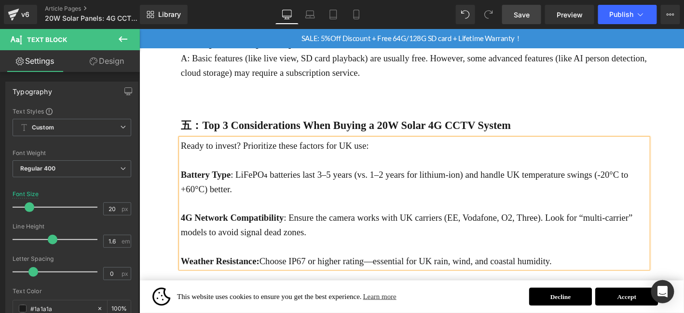
click at [520, 16] on span "Save" at bounding box center [522, 15] width 16 height 10
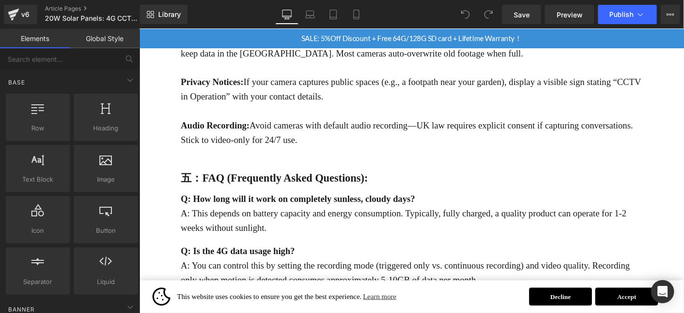
scroll to position [1077, 0]
click at [523, 11] on span "Save" at bounding box center [522, 15] width 16 height 10
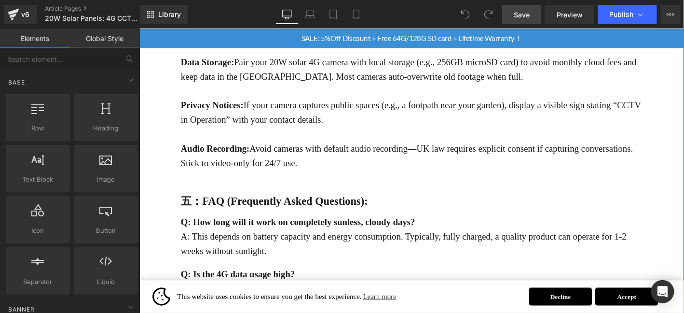
scroll to position [1093, 0]
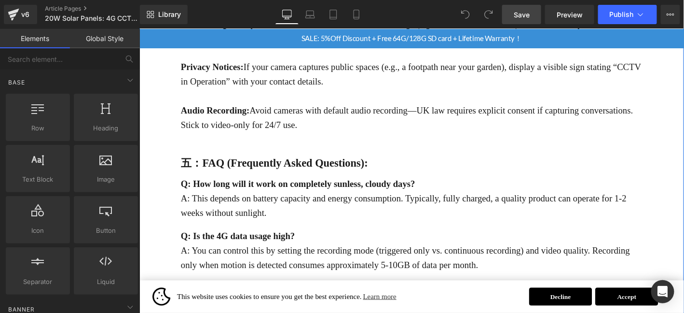
click at [215, 165] on b "五：FAQ (Frequently Asked Questions):" at bounding box center [283, 171] width 201 height 13
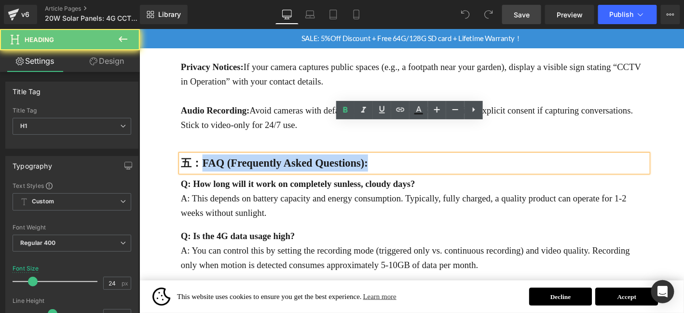
drag, startPoint x: 206, startPoint y: 134, endPoint x: 428, endPoint y: 123, distance: 222.7
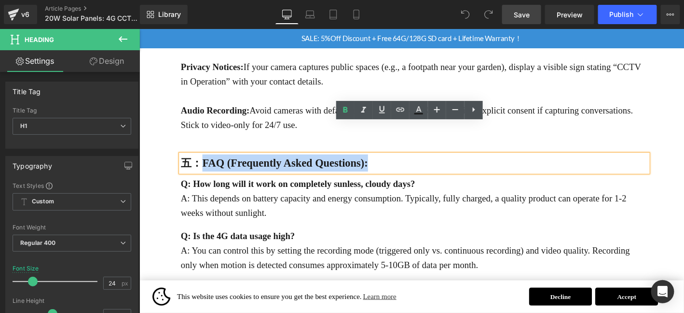
paste div
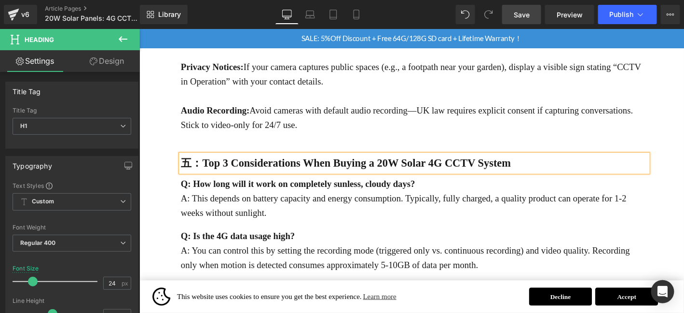
click at [303, 202] on p "A: This depends on battery capacity and energy consumption. Typically, fully ch…" at bounding box center [433, 217] width 501 height 31
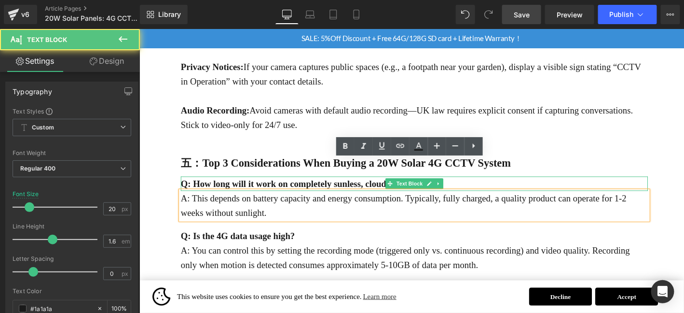
click at [314, 189] on strong "Q: How long will it work on completely sunless, cloudy days?" at bounding box center [308, 194] width 251 height 11
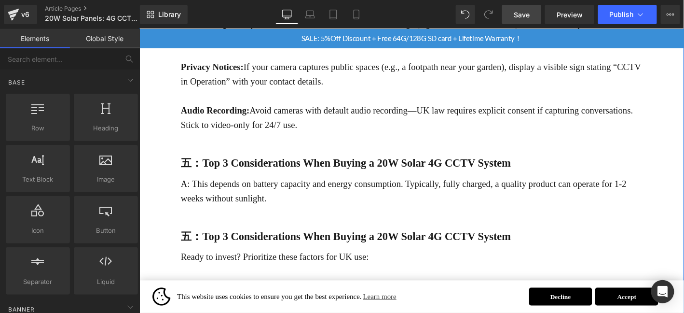
click at [295, 186] on p "A: This depends on battery capacity and energy consumption. Typically, fully ch…" at bounding box center [433, 201] width 501 height 31
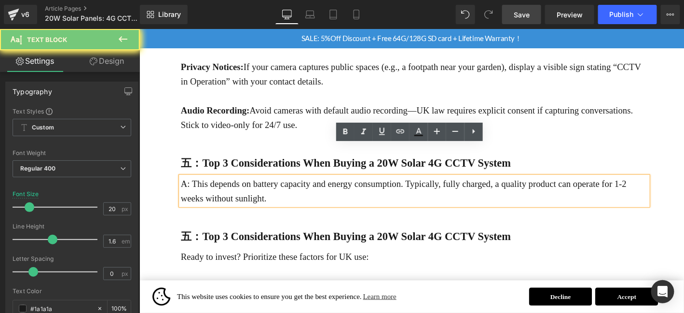
click at [296, 186] on p "A: This depends on battery capacity and energy consumption. Typically, fully ch…" at bounding box center [433, 201] width 501 height 31
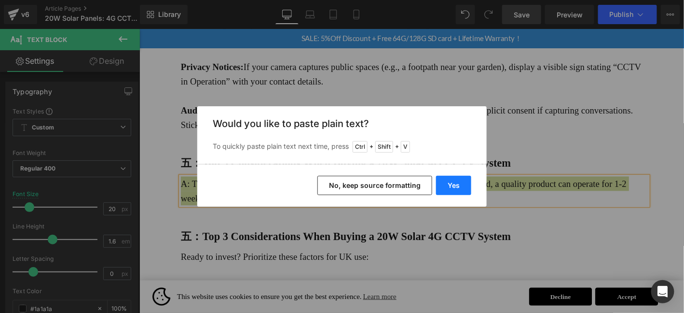
click at [456, 181] on button "Yes" at bounding box center [453, 185] width 35 height 19
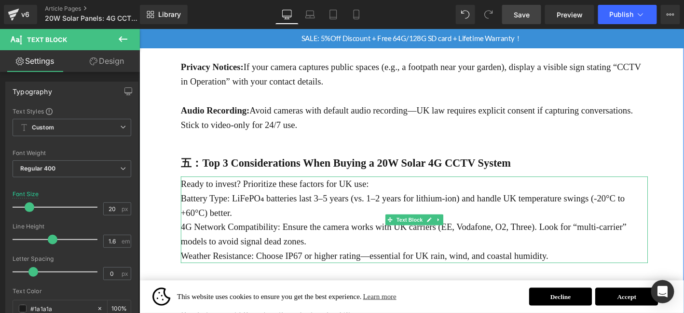
click at [428, 186] on p "Ready to invest? Prioritize these factors for UK use:" at bounding box center [433, 193] width 501 height 15
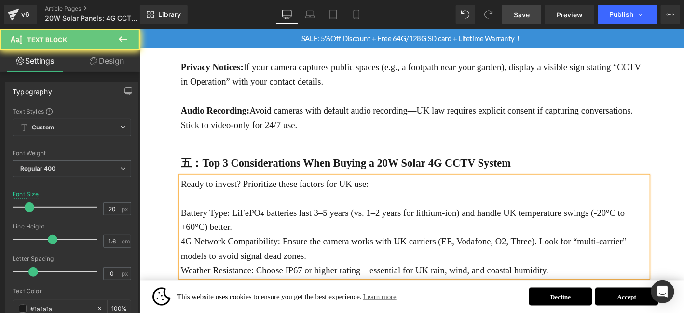
click at [242, 217] on p "Battery Type: LiFePO₄ batteries last 3–5 years (vs. 1–2 years for lithium-ion) …" at bounding box center [433, 232] width 501 height 31
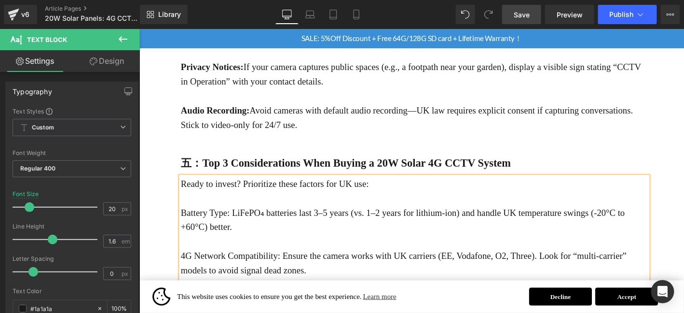
click at [330, 263] on p "4G Network Compatibility: Ensure the camera works with UK carriers (EE, Vodafon…" at bounding box center [433, 278] width 501 height 31
drag, startPoint x: 228, startPoint y: 191, endPoint x: 185, endPoint y: 189, distance: 43.4
click at [185, 217] on p "Battery Type: LiFePO₄ batteries last 3–5 years (vs. 1–2 years for lithium-ion) …" at bounding box center [433, 232] width 501 height 31
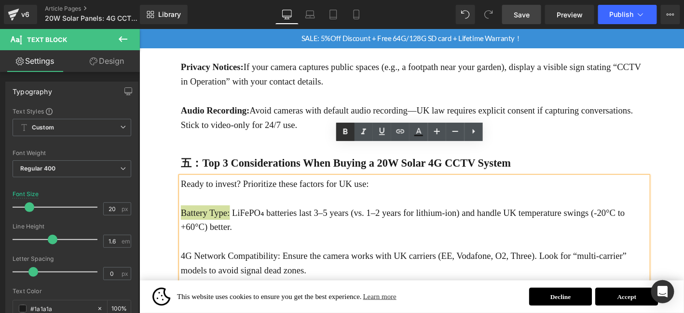
click at [349, 134] on icon at bounding box center [346, 132] width 12 height 12
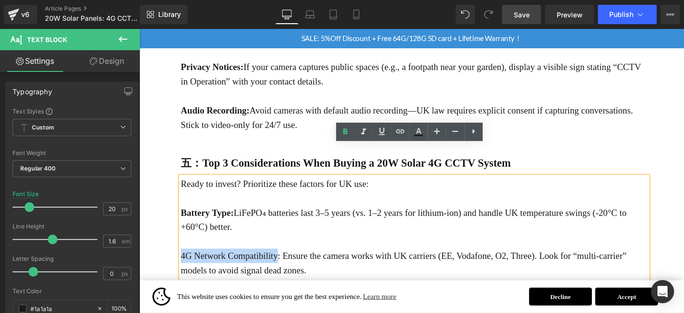
drag, startPoint x: 285, startPoint y: 241, endPoint x: 182, endPoint y: 235, distance: 102.9
click at [183, 263] on p "4G Network Compatibility: Ensure the camera works with UK carriers (EE, Vodafon…" at bounding box center [433, 278] width 501 height 31
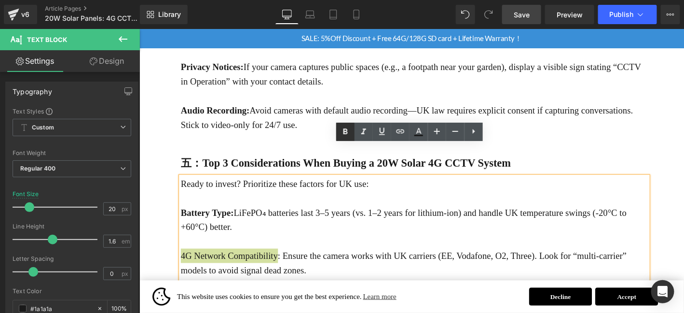
click at [340, 135] on icon at bounding box center [346, 132] width 12 height 12
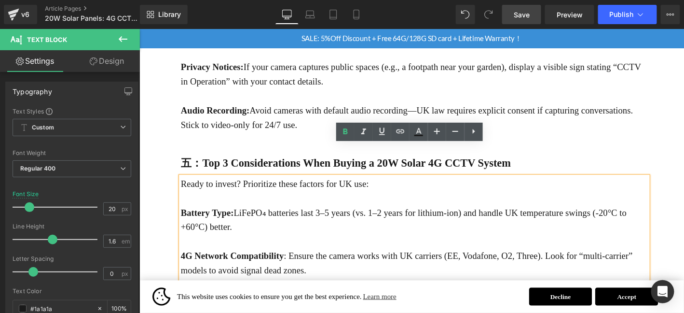
drag, startPoint x: 259, startPoint y: 282, endPoint x: 183, endPoint y: 282, distance: 75.2
click at [183, 310] on p "Weather Resistance: Choose IP67 or higher rating—essential for UK rain, wind, a…" at bounding box center [433, 317] width 501 height 15
click at [349, 129] on icon at bounding box center [346, 132] width 12 height 12
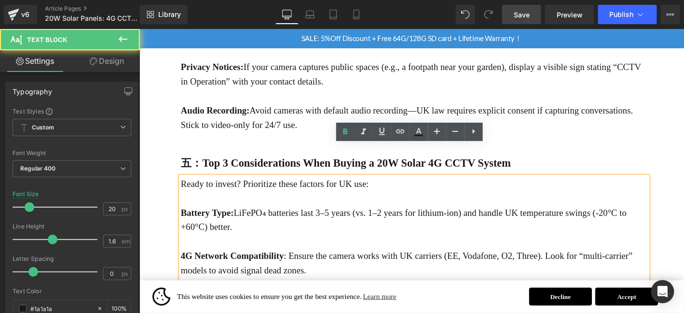
click at [349, 217] on p "Battery Type: LiFePO₄ batteries last 3–5 years (vs. 1–2 years for lithium-ion) …" at bounding box center [433, 232] width 501 height 31
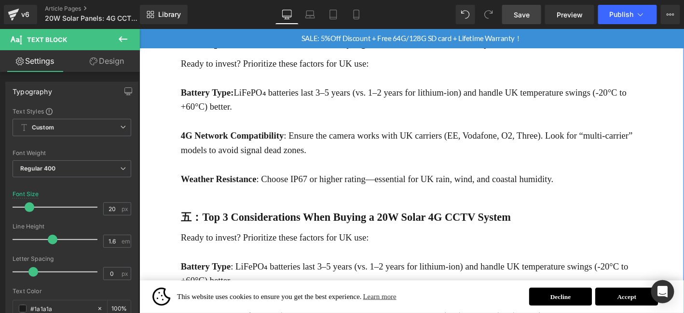
scroll to position [1238, 0]
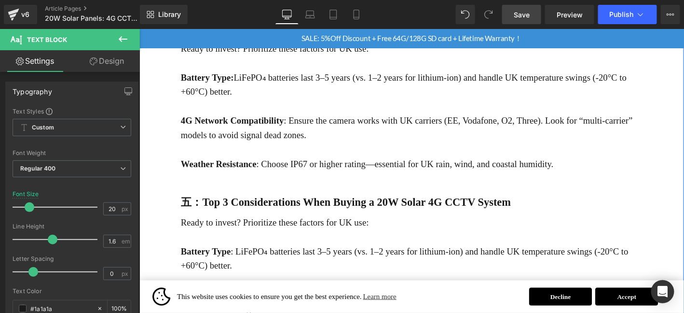
click at [249, 207] on b "五：Top 3 Considerations When Buying a 20W Solar 4G CCTV System" at bounding box center [360, 213] width 354 height 13
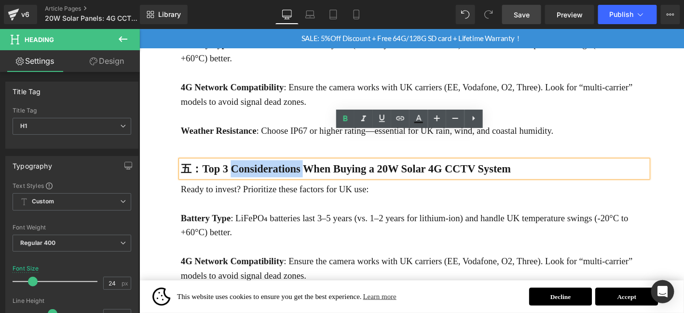
scroll to position [1270, 0]
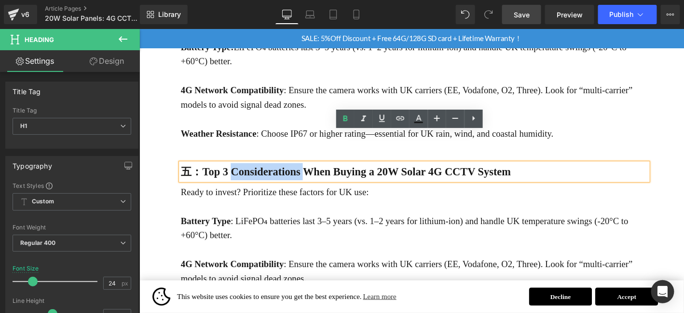
click at [231, 175] on b "五：Top 3 Considerations When Buying a 20W Solar 4G CCTV System" at bounding box center [360, 181] width 354 height 13
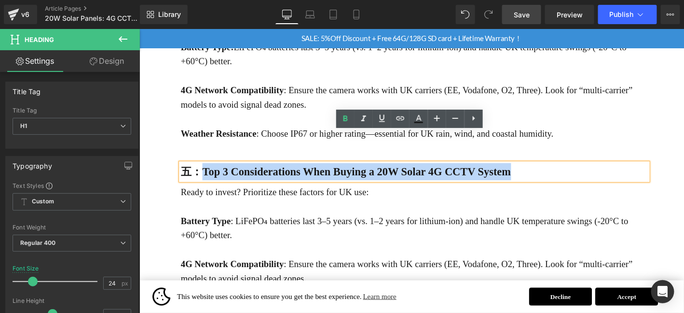
drag, startPoint x: 210, startPoint y: 149, endPoint x: 628, endPoint y: 148, distance: 417.7
click at [628, 172] on h1 "五：Top 3 Considerations When Buying a 20W Solar 4G CCTV System" at bounding box center [433, 181] width 501 height 18
paste div
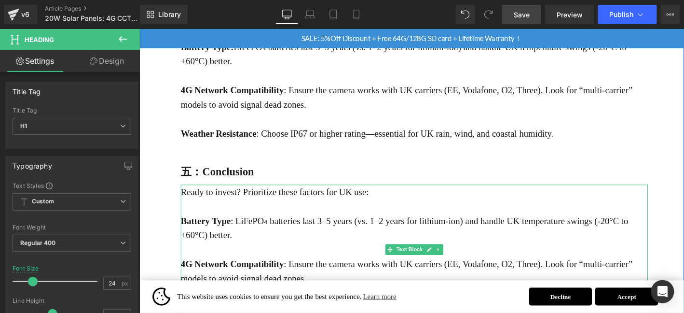
click at [260, 211] on p at bounding box center [433, 218] width 501 height 15
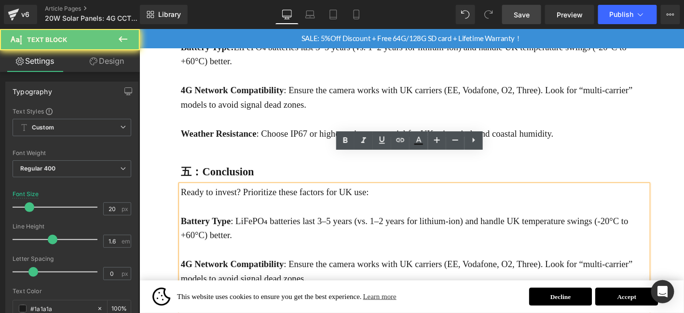
click at [255, 195] on p "Ready to invest? Prioritize these factors for UK use:" at bounding box center [433, 202] width 501 height 15
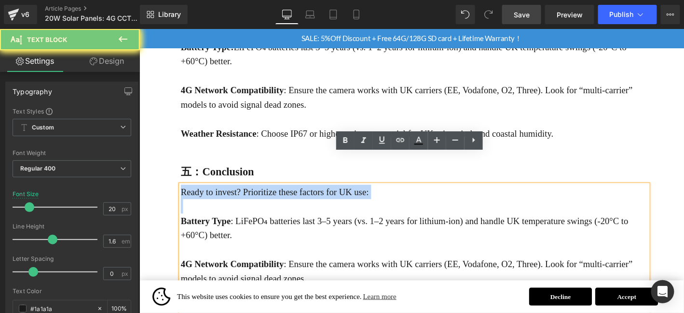
click at [255, 195] on p "Ready to invest? Prioritize these factors for UK use:" at bounding box center [433, 202] width 501 height 15
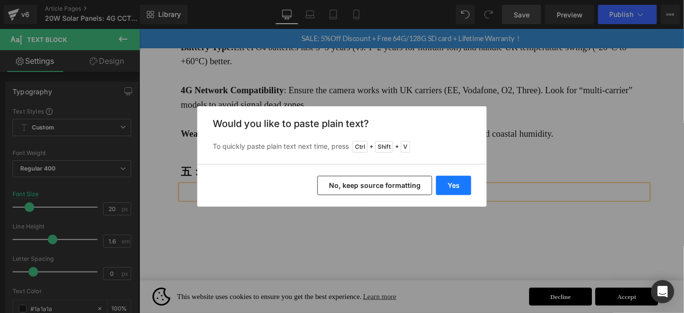
click at [465, 184] on button "Yes" at bounding box center [453, 185] width 35 height 19
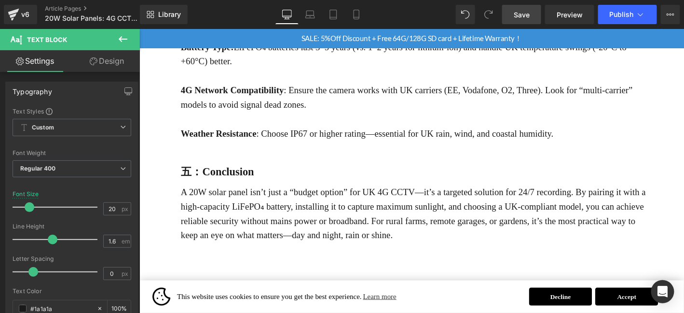
click at [525, 18] on span "Save" at bounding box center [522, 15] width 16 height 10
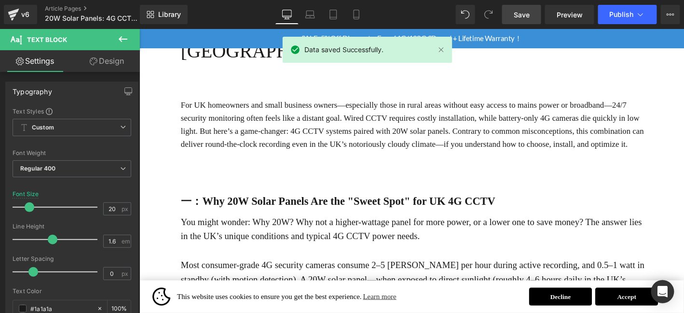
scroll to position [0, 0]
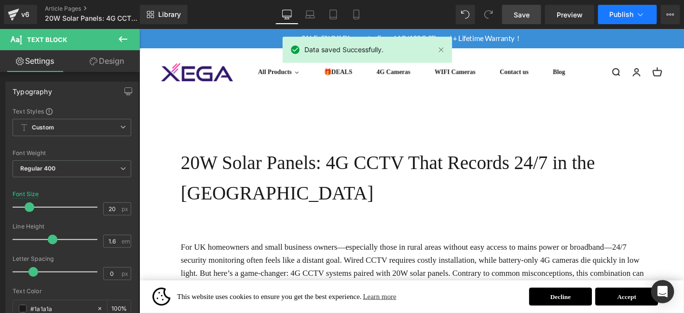
click at [615, 20] on button "Publish" at bounding box center [627, 14] width 59 height 19
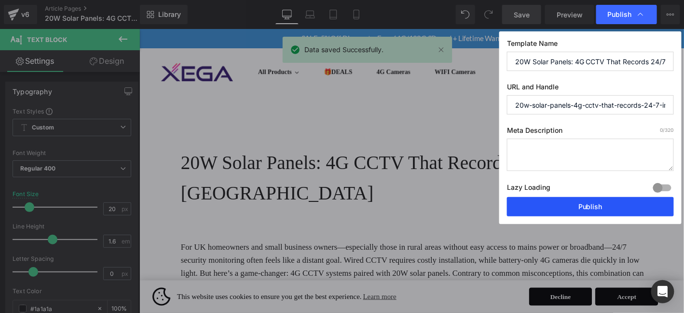
click at [592, 208] on button "Publish" at bounding box center [590, 206] width 167 height 19
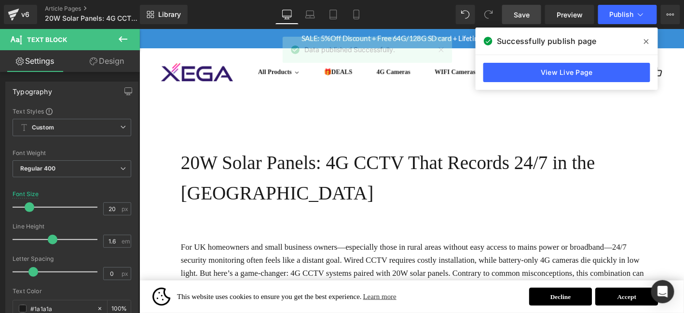
click at [652, 43] on span at bounding box center [646, 41] width 15 height 15
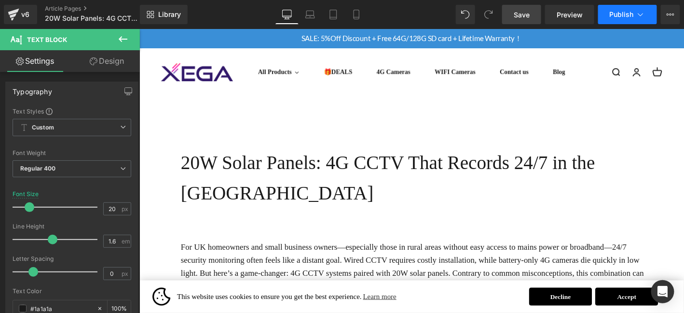
click at [621, 22] on button "Publish" at bounding box center [627, 14] width 59 height 19
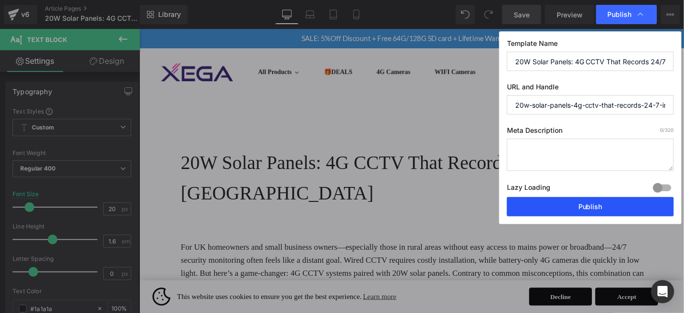
click at [593, 206] on button "Publish" at bounding box center [590, 206] width 167 height 19
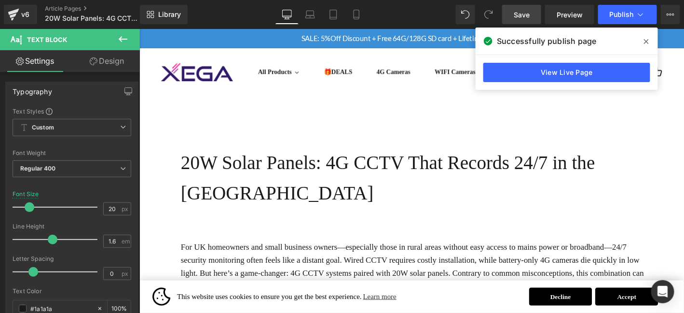
click at [653, 33] on div "Successfully publish page" at bounding box center [567, 40] width 182 height 27
click at [645, 40] on icon at bounding box center [646, 41] width 5 height 5
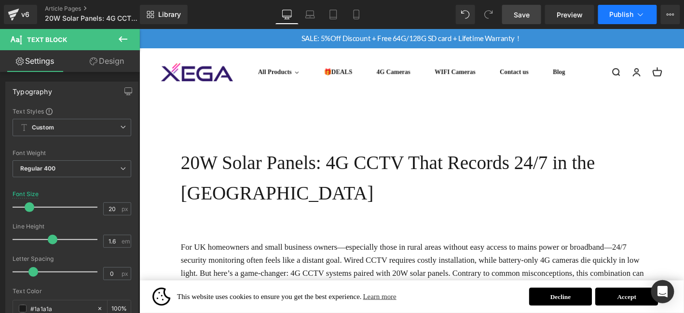
click at [640, 22] on button "Publish" at bounding box center [627, 14] width 59 height 19
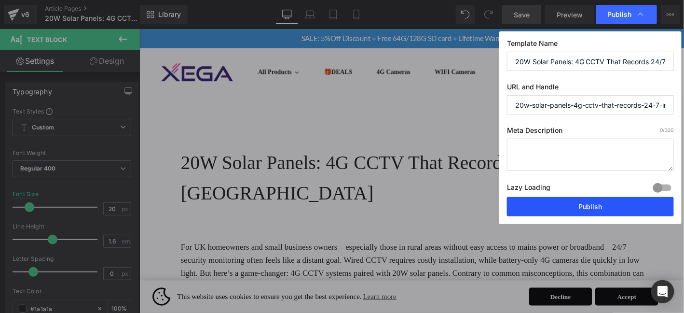
click at [577, 202] on button "Publish" at bounding box center [590, 206] width 167 height 19
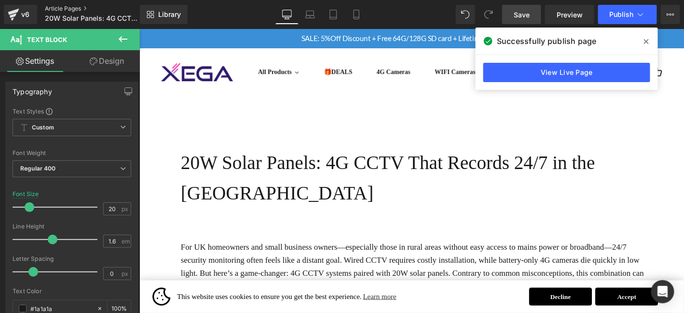
click at [52, 8] on link "Article Pages" at bounding box center [100, 9] width 111 height 8
